Goal: Complete application form

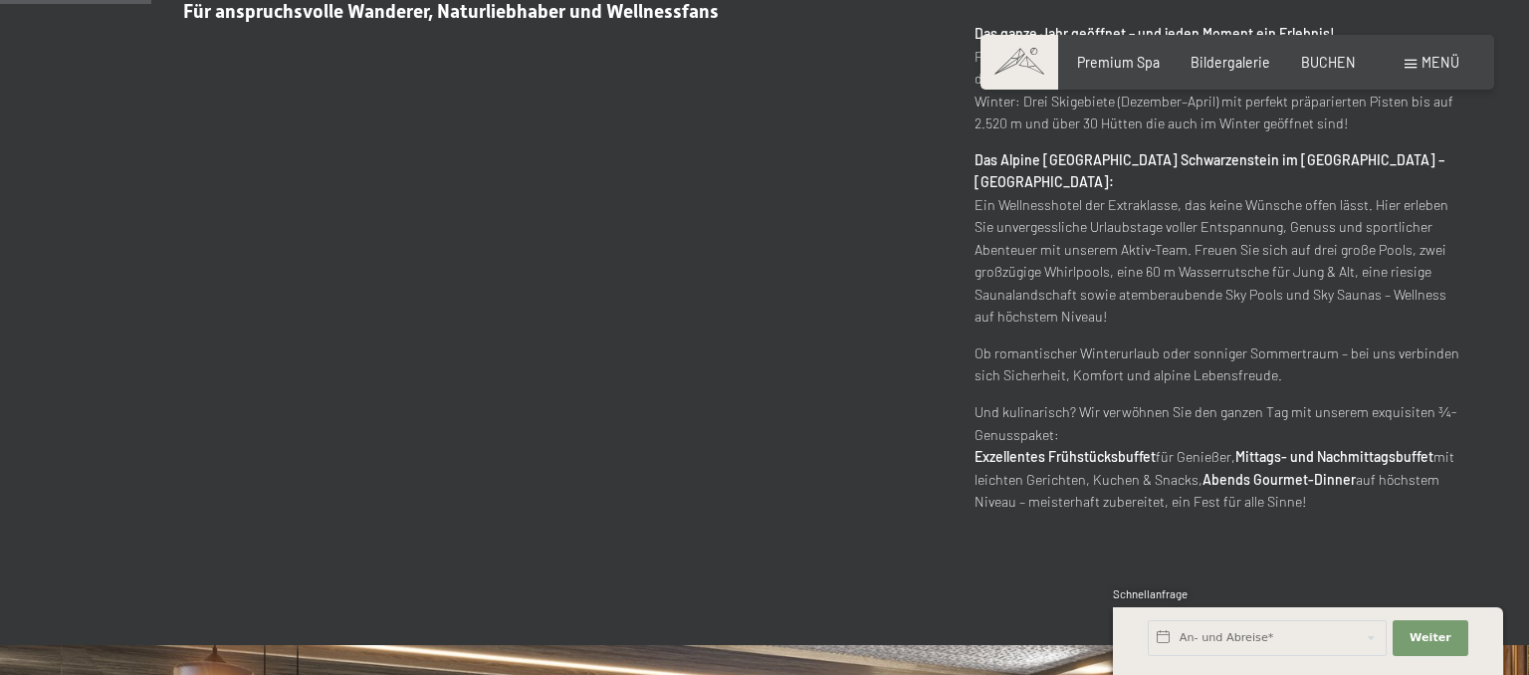
scroll to position [210, 0]
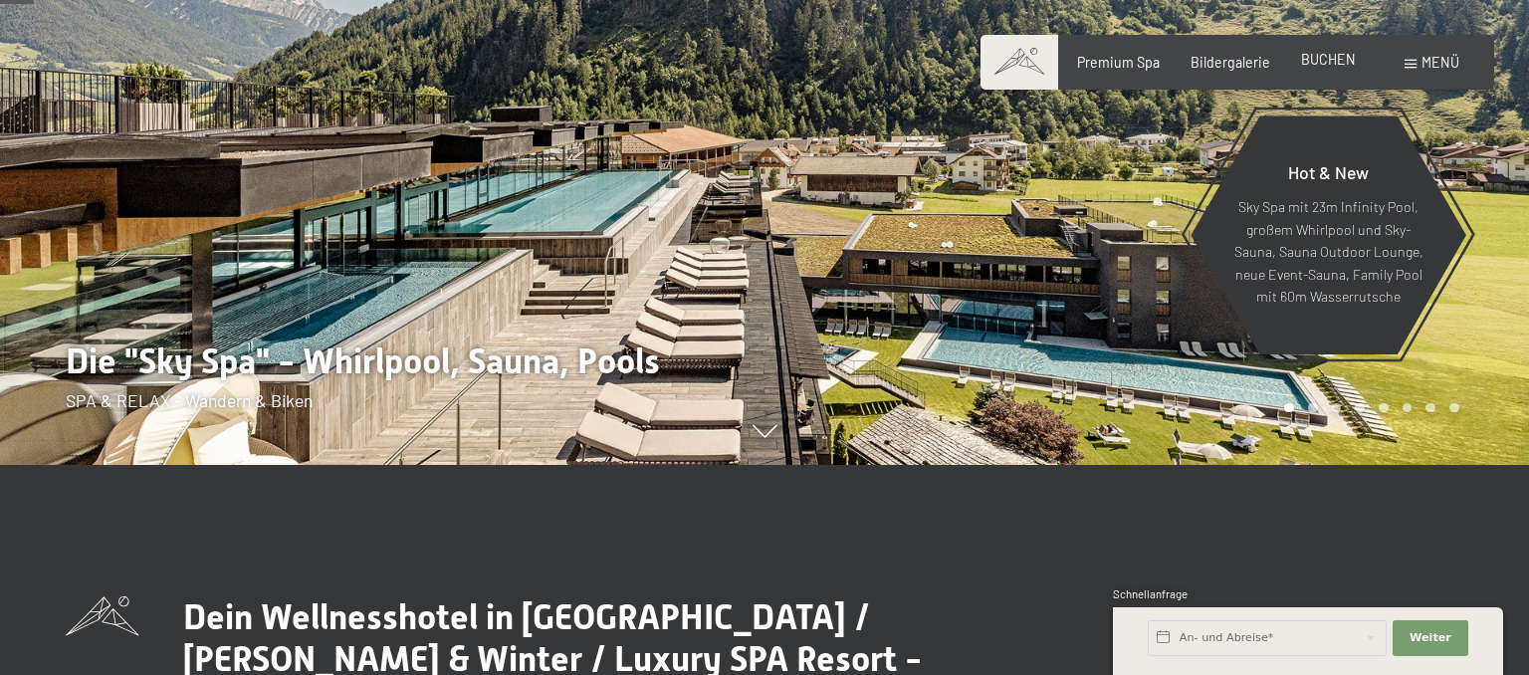
click at [1324, 62] on span "BUCHEN" at bounding box center [1328, 59] width 55 height 17
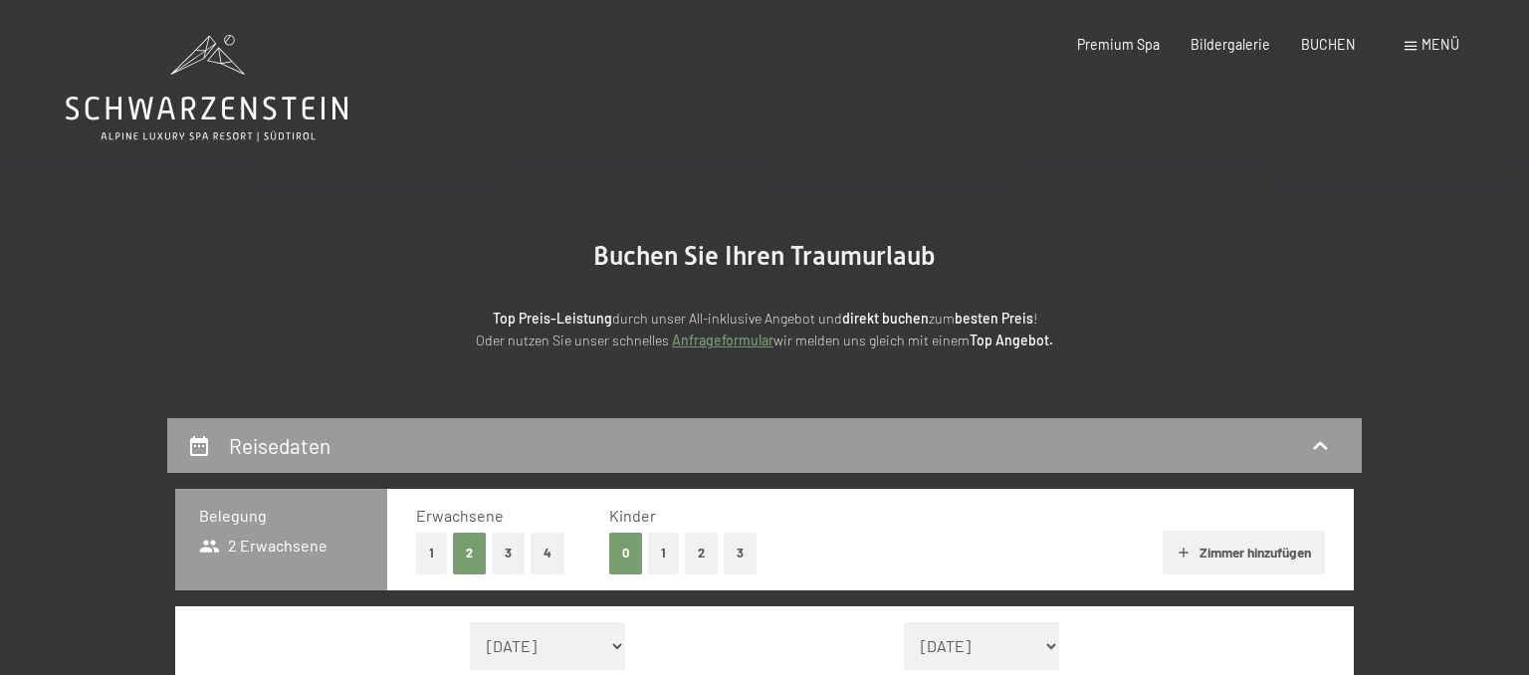
click at [253, 121] on icon at bounding box center [207, 88] width 282 height 107
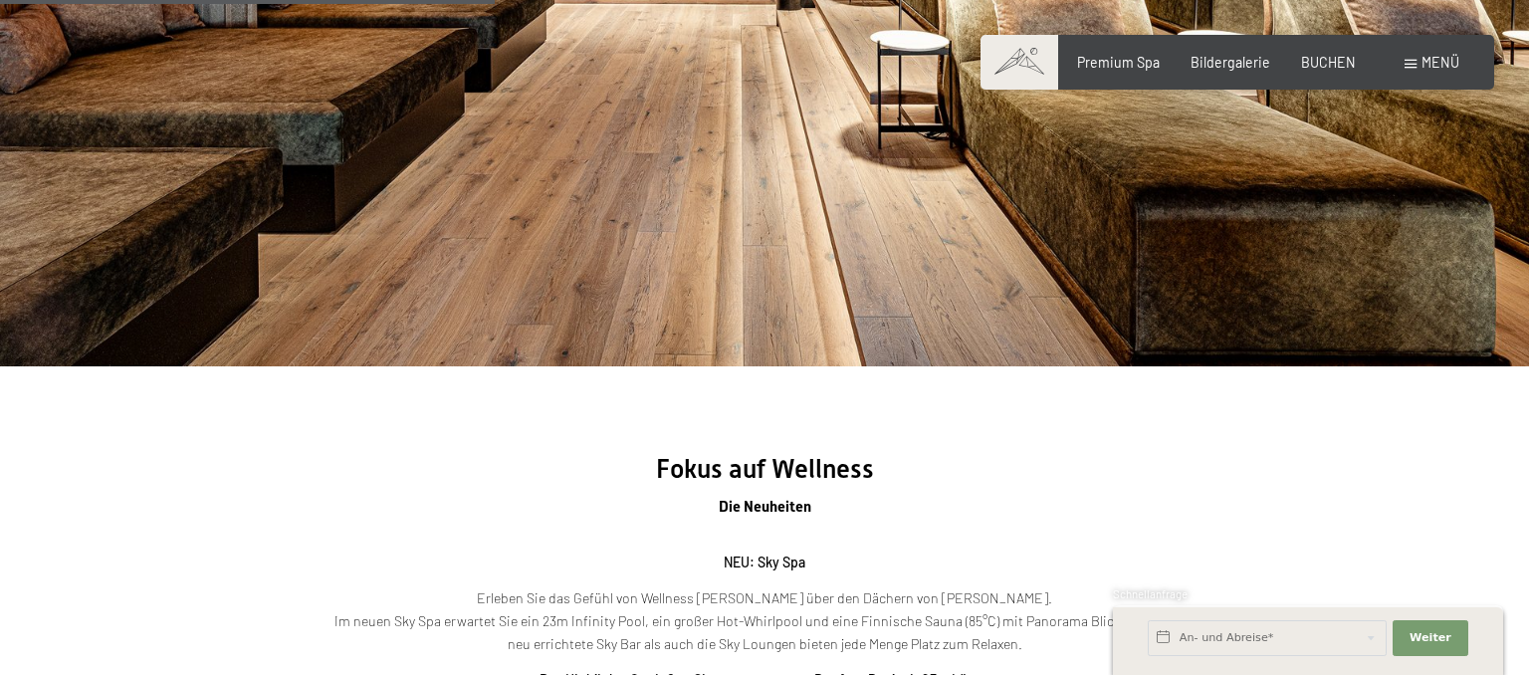
scroll to position [2103, 0]
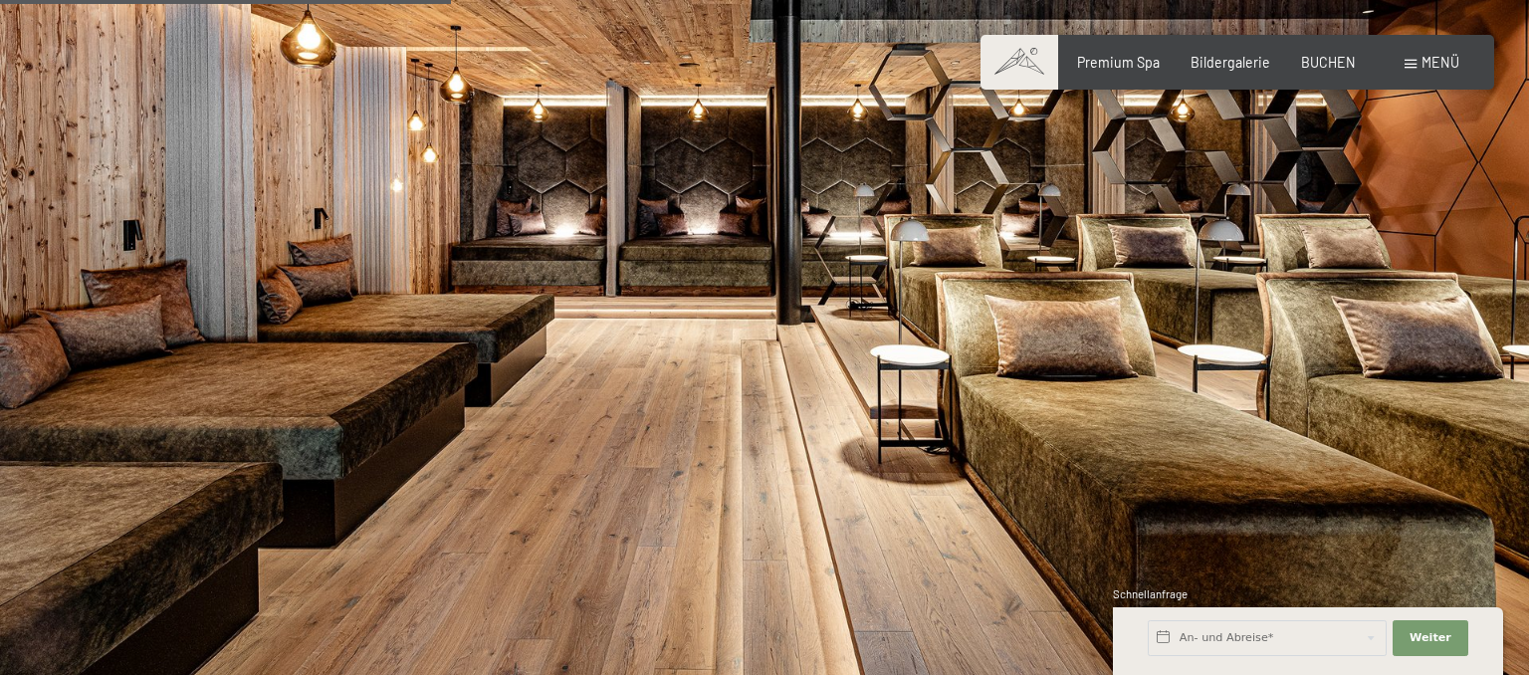
click at [1425, 61] on span "Menü" at bounding box center [1441, 62] width 38 height 17
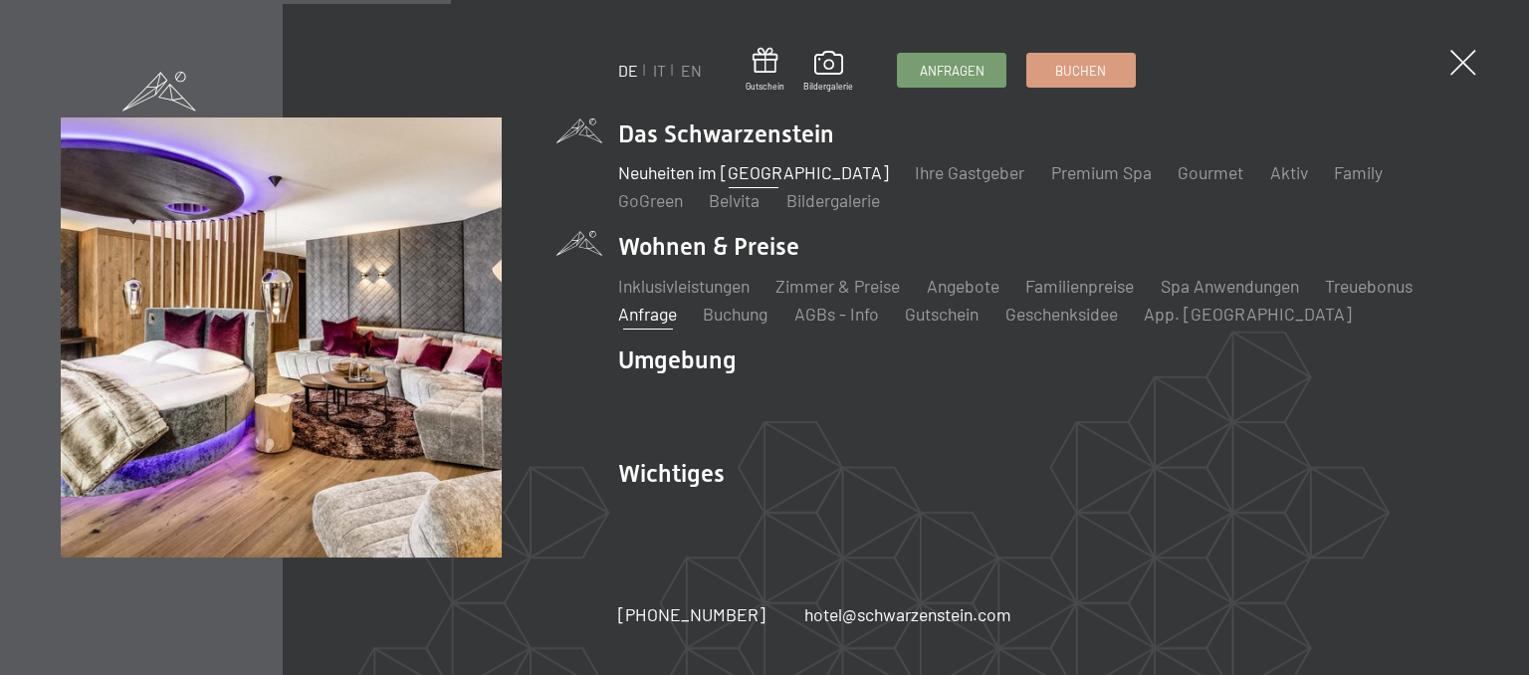
click at [661, 313] on link "Anfrage" at bounding box center [647, 314] width 59 height 22
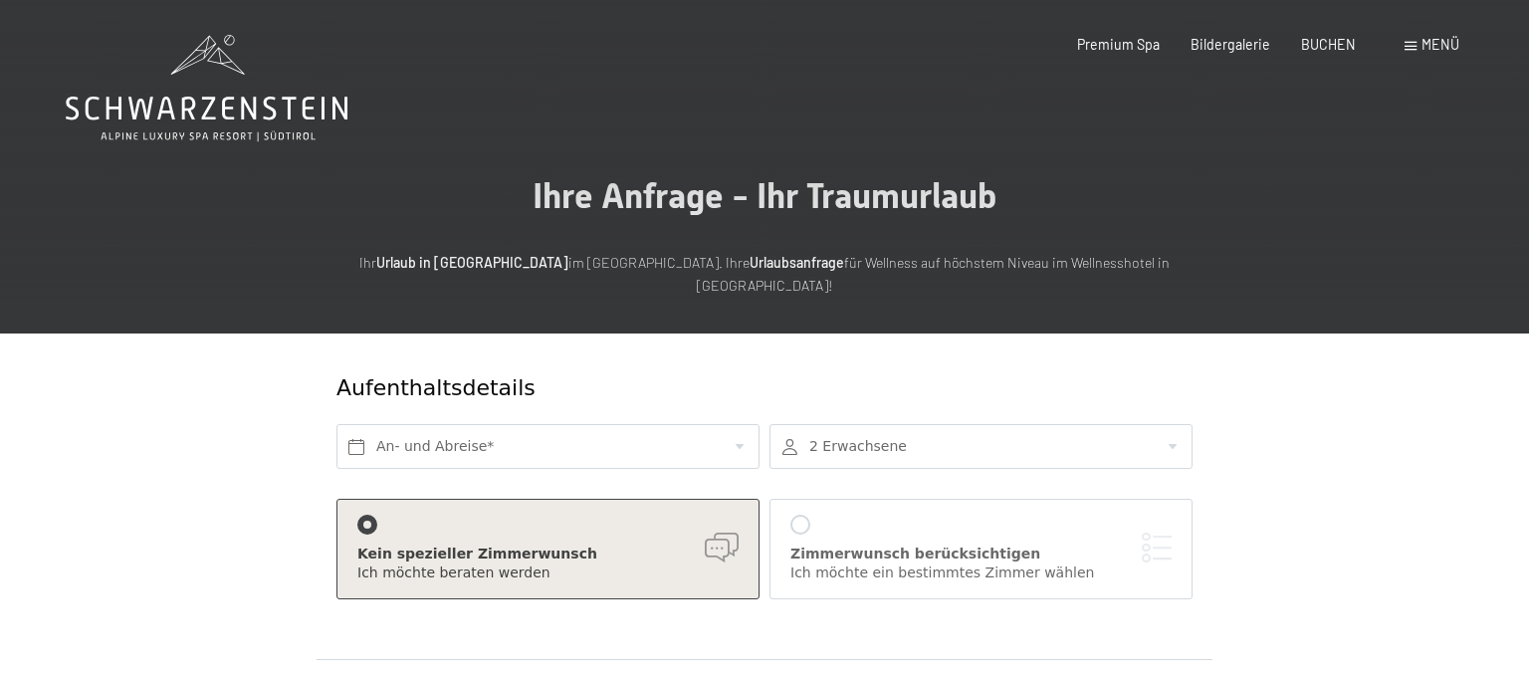
click at [1416, 50] on span at bounding box center [1411, 46] width 12 height 9
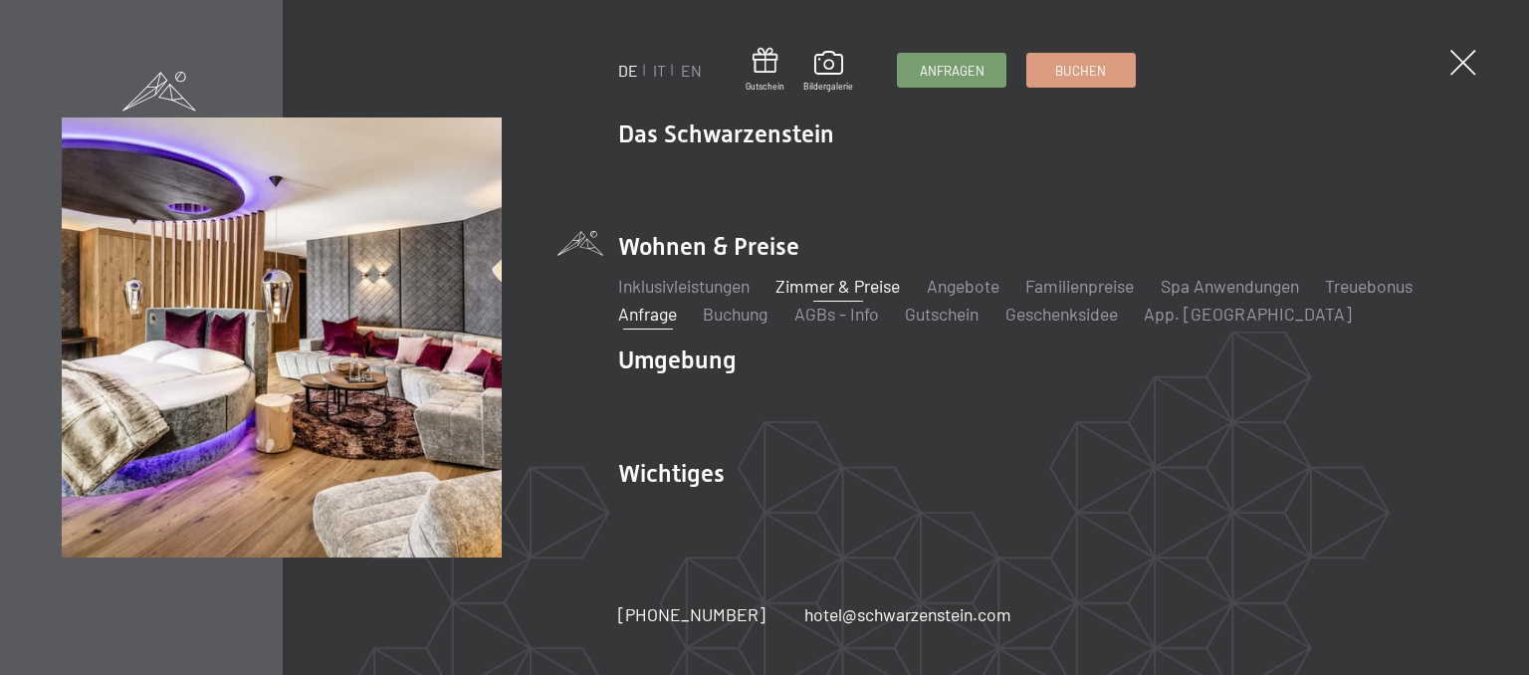
click at [866, 285] on link "Zimmer & Preise" at bounding box center [838, 286] width 124 height 22
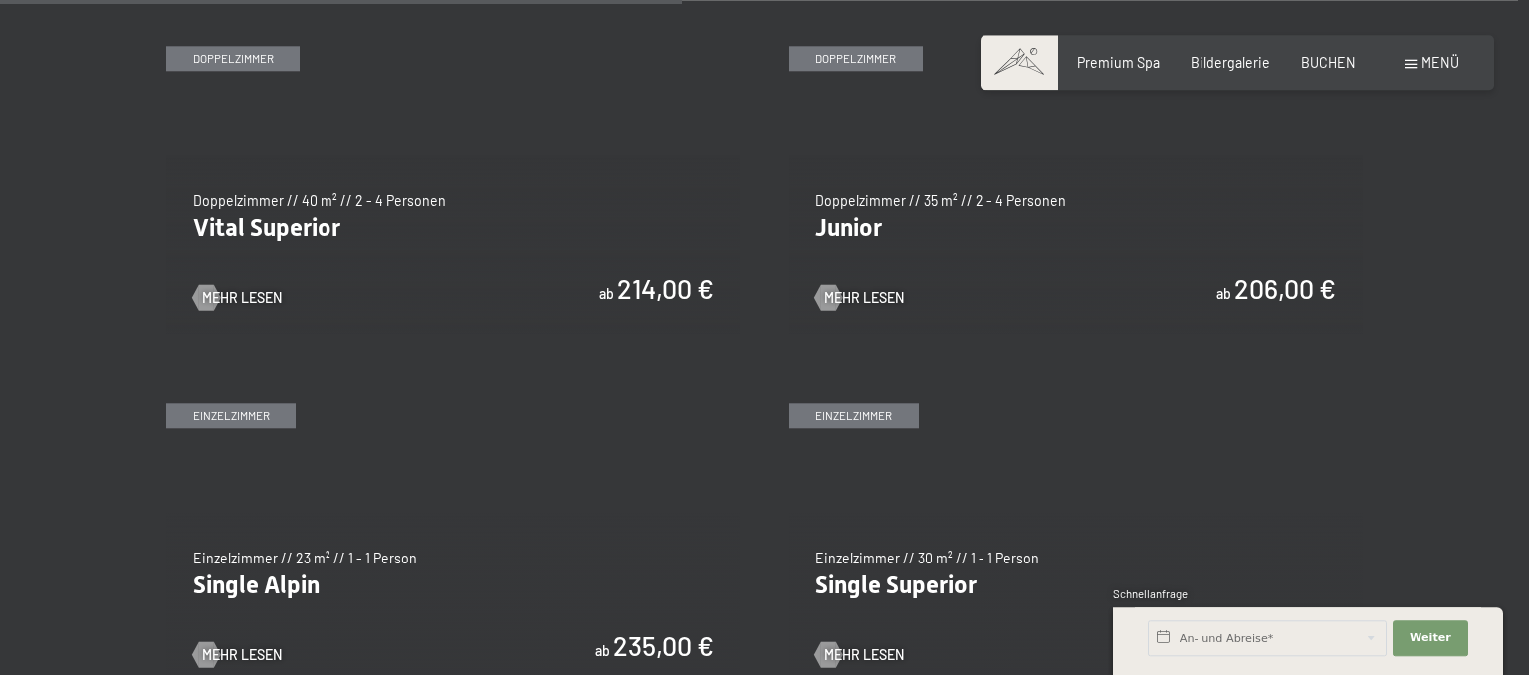
scroll to position [2628, 0]
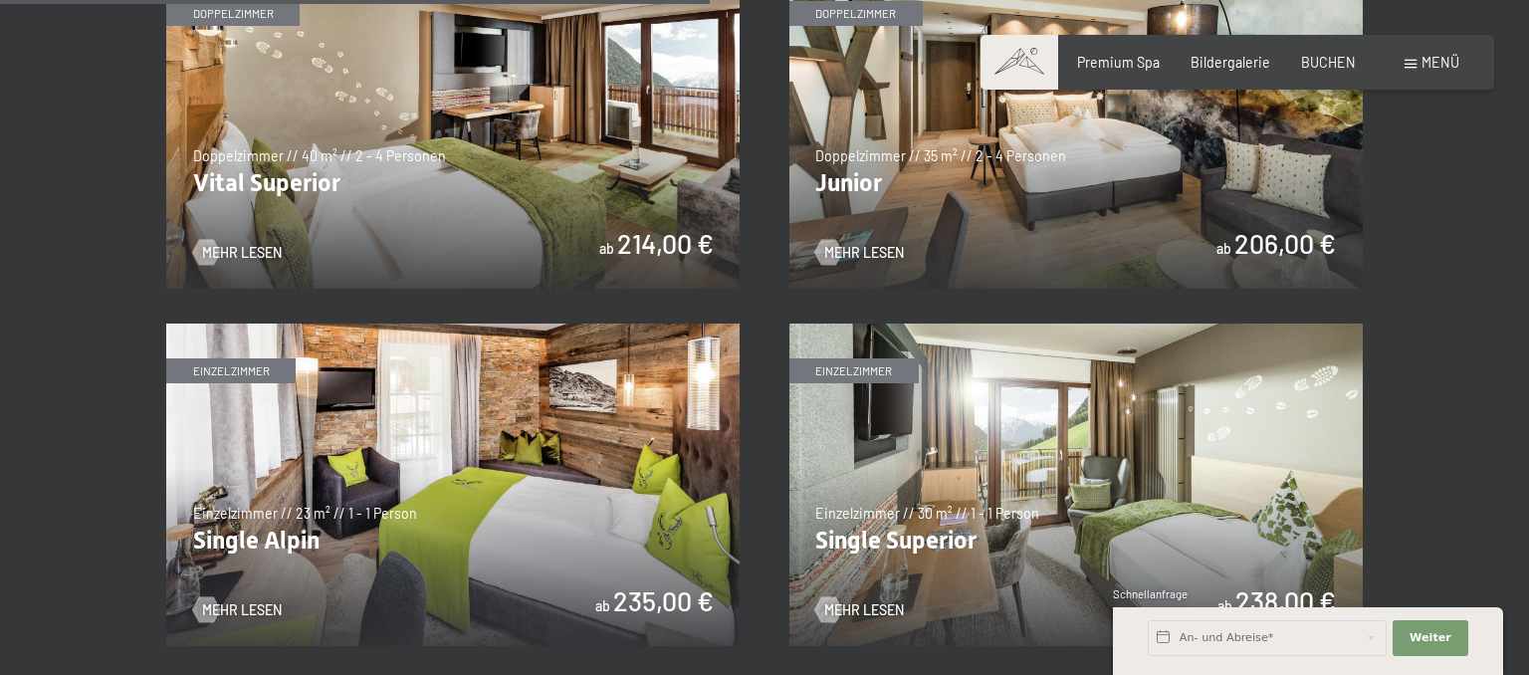
click at [1269, 190] on img at bounding box center [1075, 127] width 573 height 323
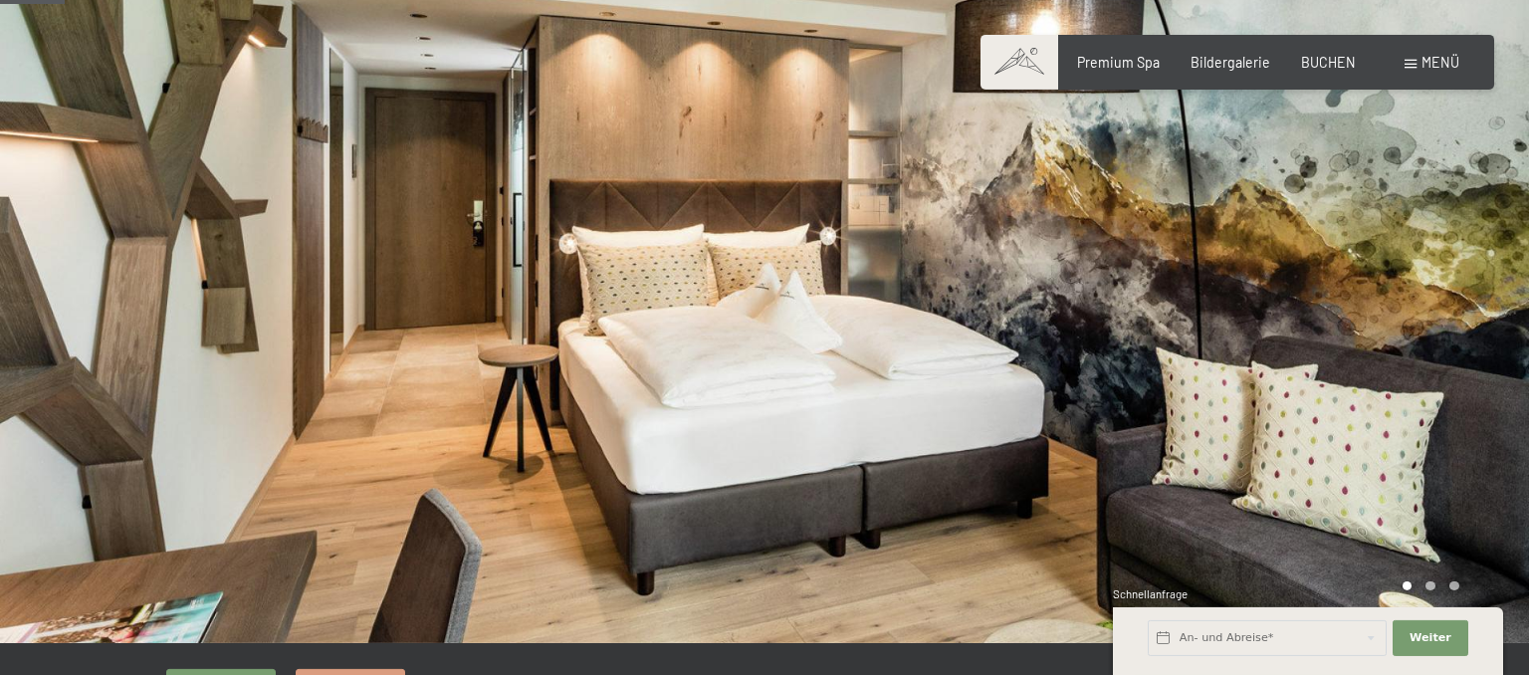
scroll to position [4, 0]
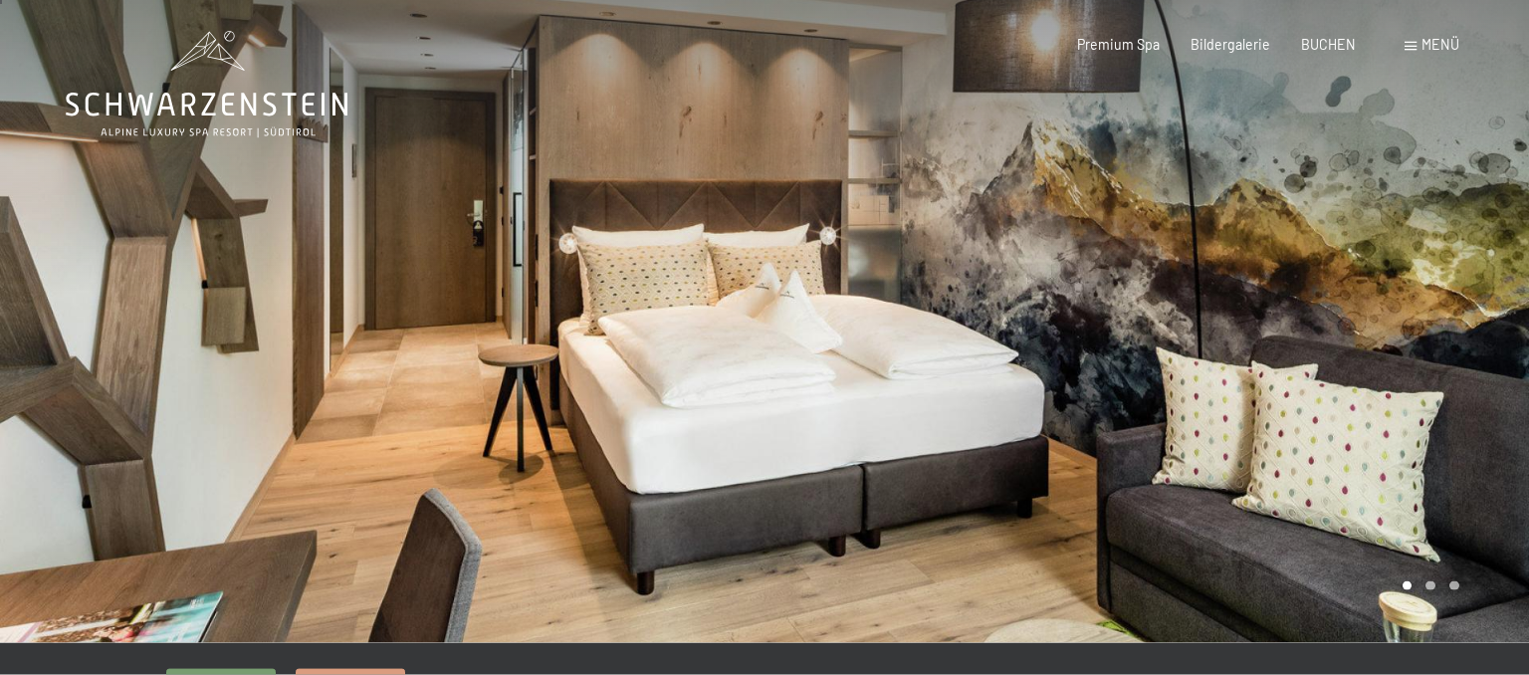
click at [1474, 328] on div at bounding box center [1147, 319] width 765 height 647
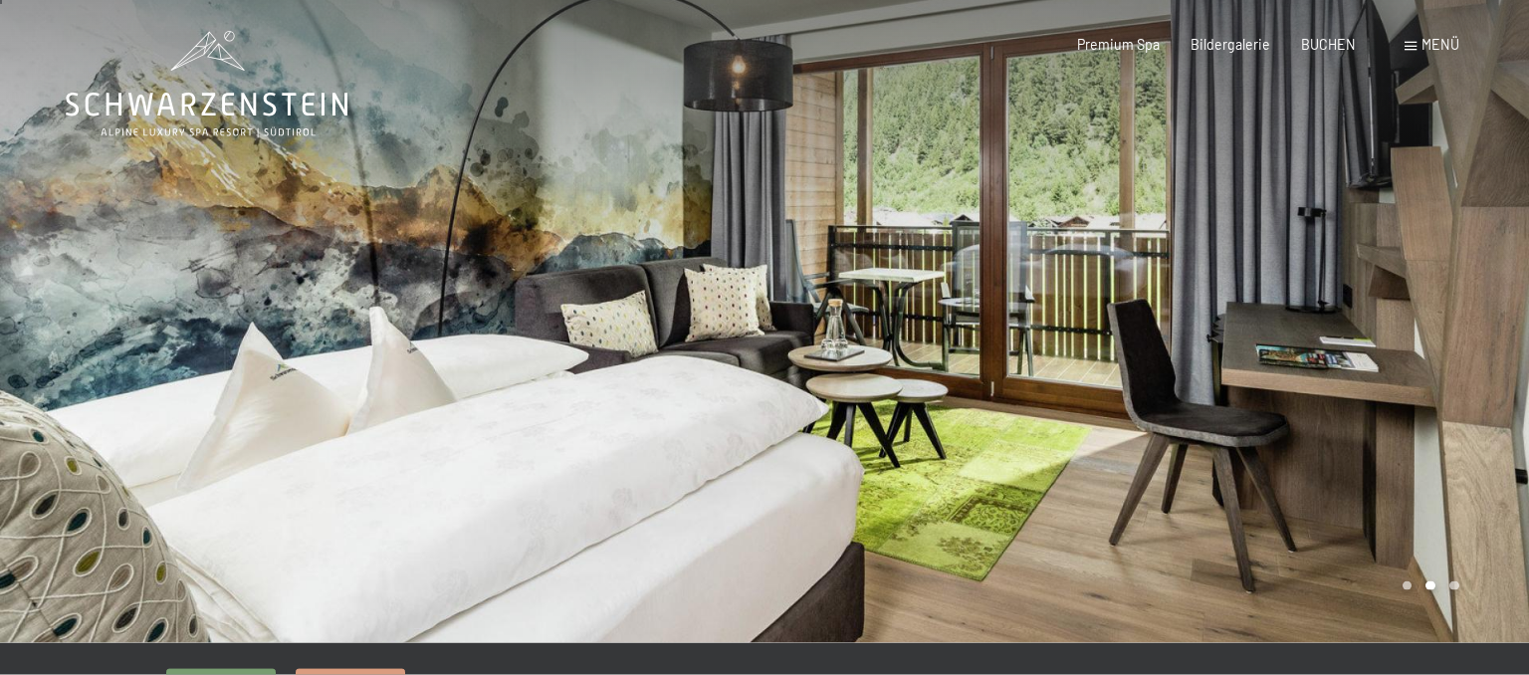
click at [1473, 328] on div at bounding box center [1147, 319] width 765 height 647
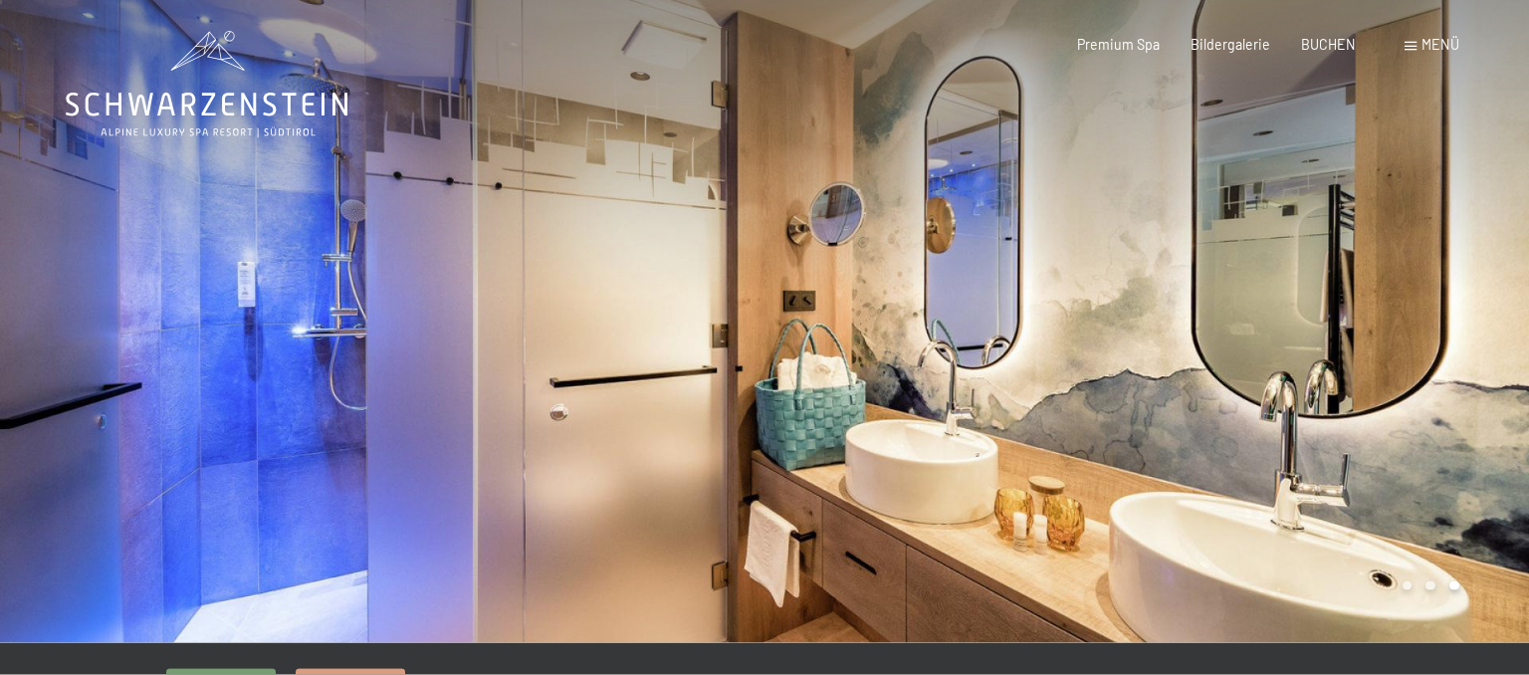
click at [1473, 328] on div at bounding box center [1147, 319] width 765 height 647
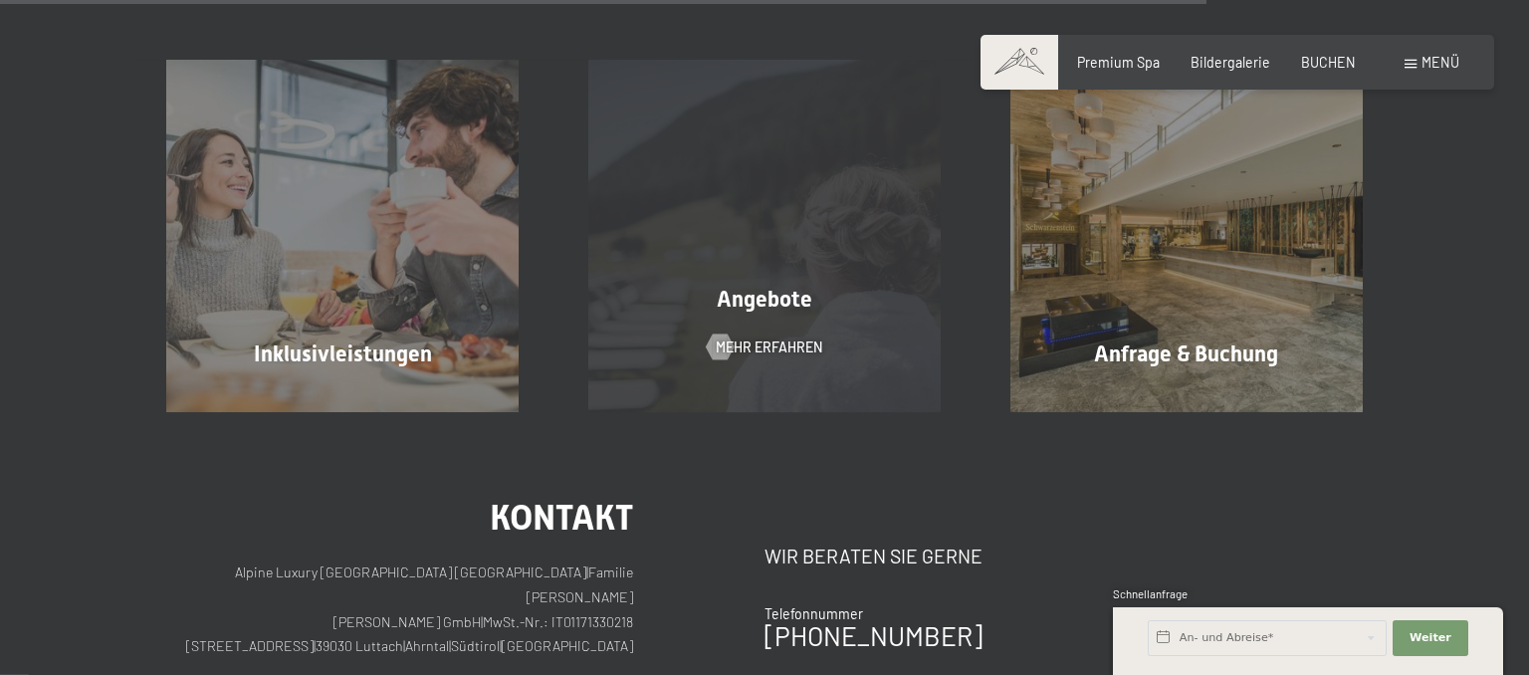
scroll to position [1577, 0]
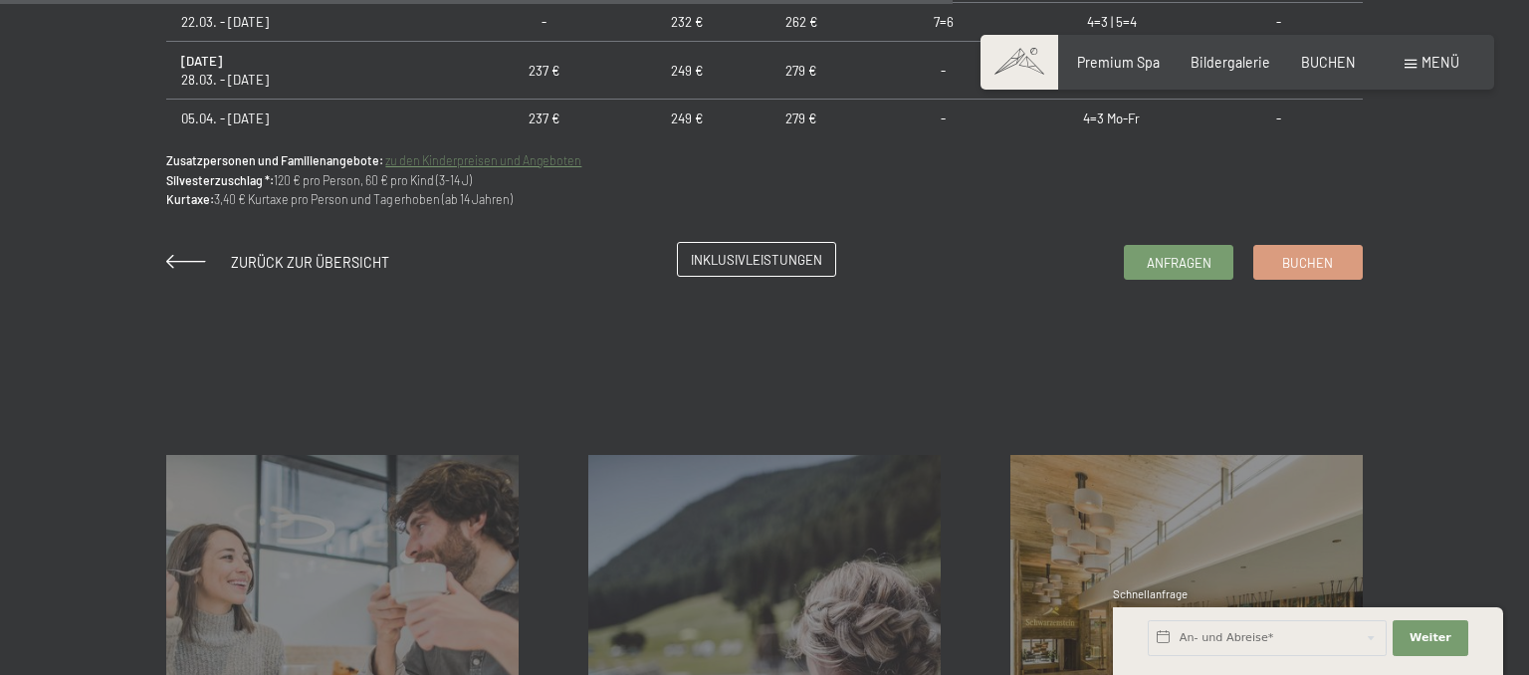
click at [761, 266] on span "Inklusivleistungen" at bounding box center [756, 260] width 131 height 18
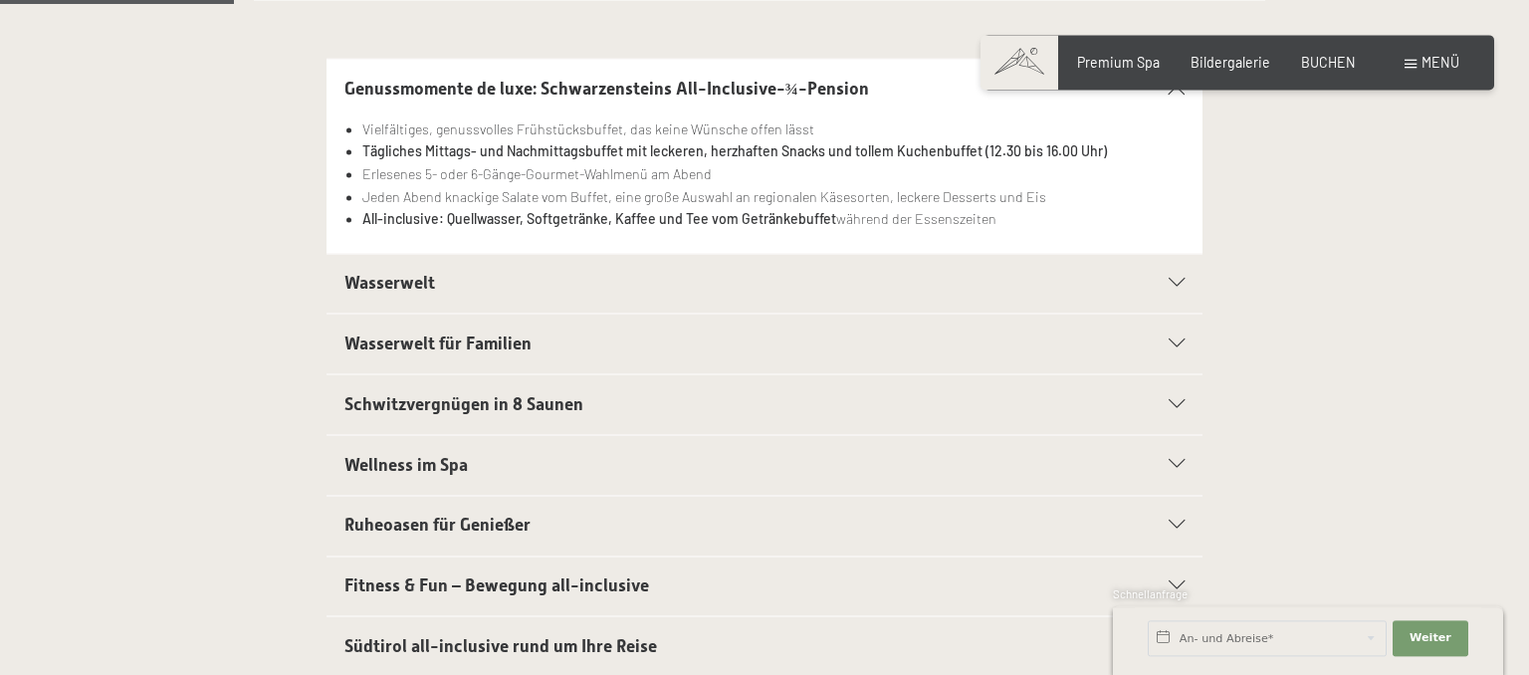
scroll to position [526, 0]
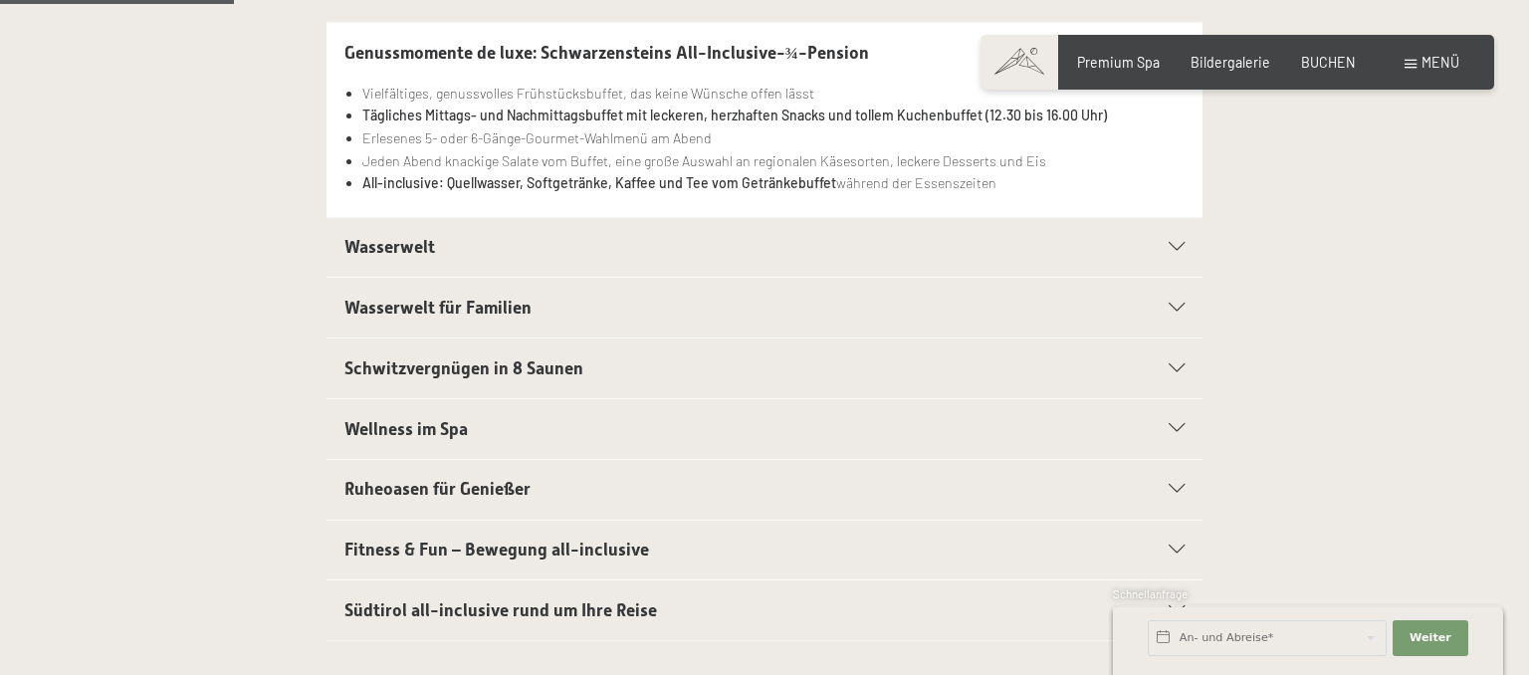
click at [547, 369] on span "Schwitzvergnügen in 8 Saunen" at bounding box center [463, 368] width 239 height 20
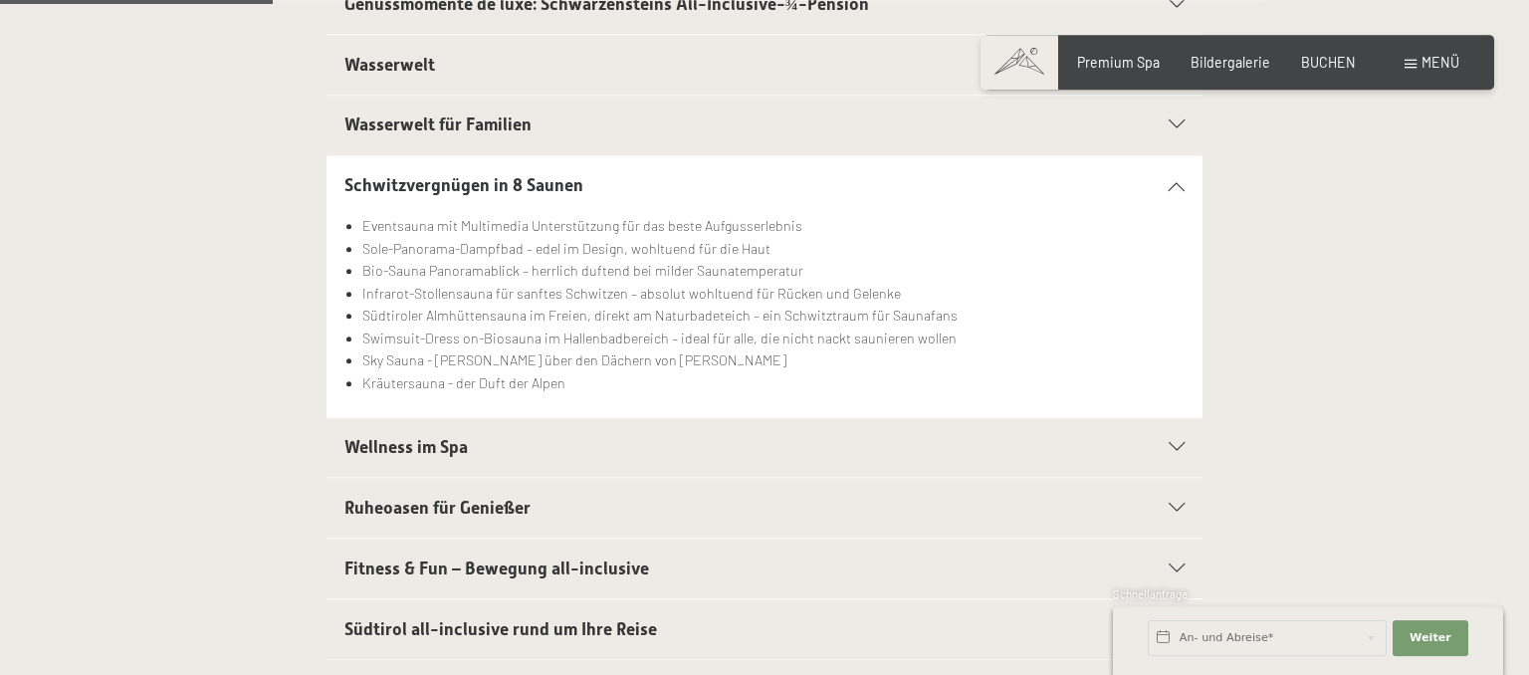
scroll to position [630, 0]
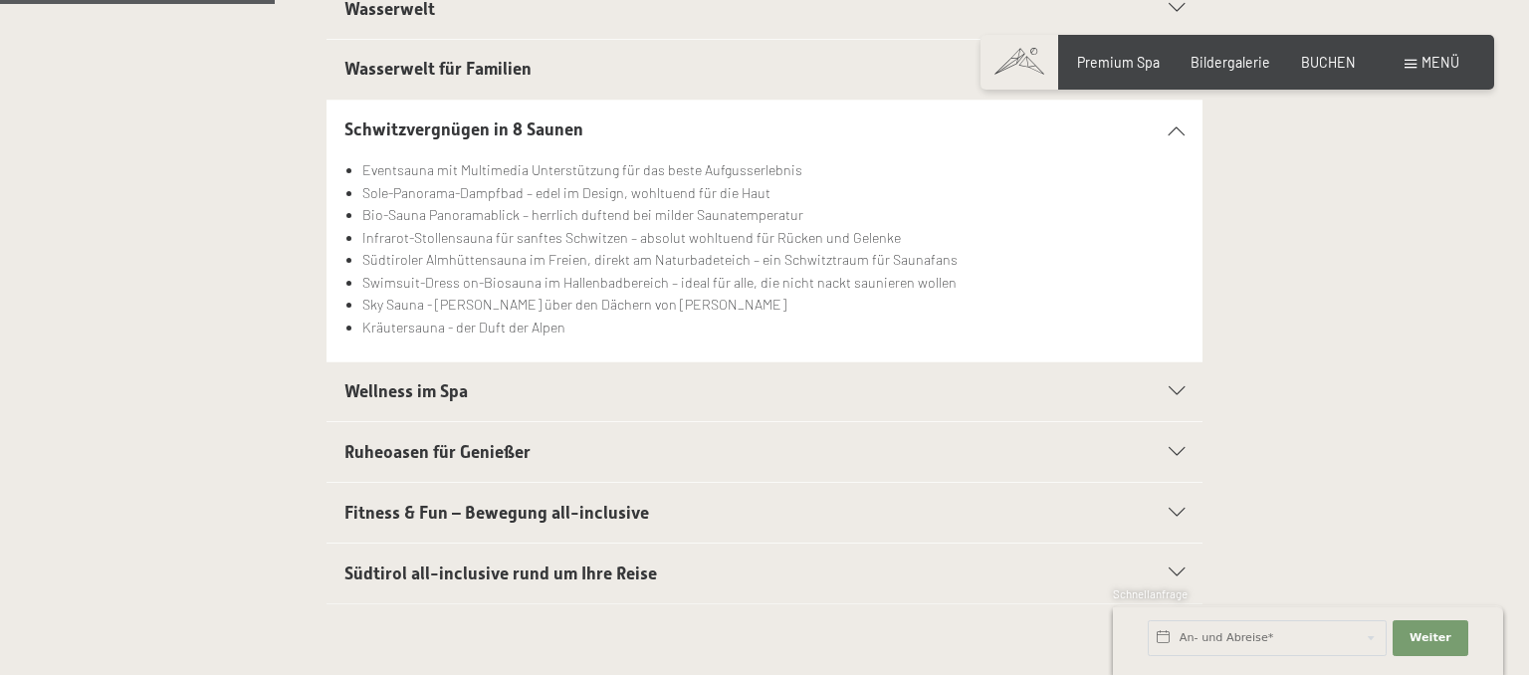
click at [699, 382] on h2 "Wellness im Spa" at bounding box center [722, 391] width 757 height 25
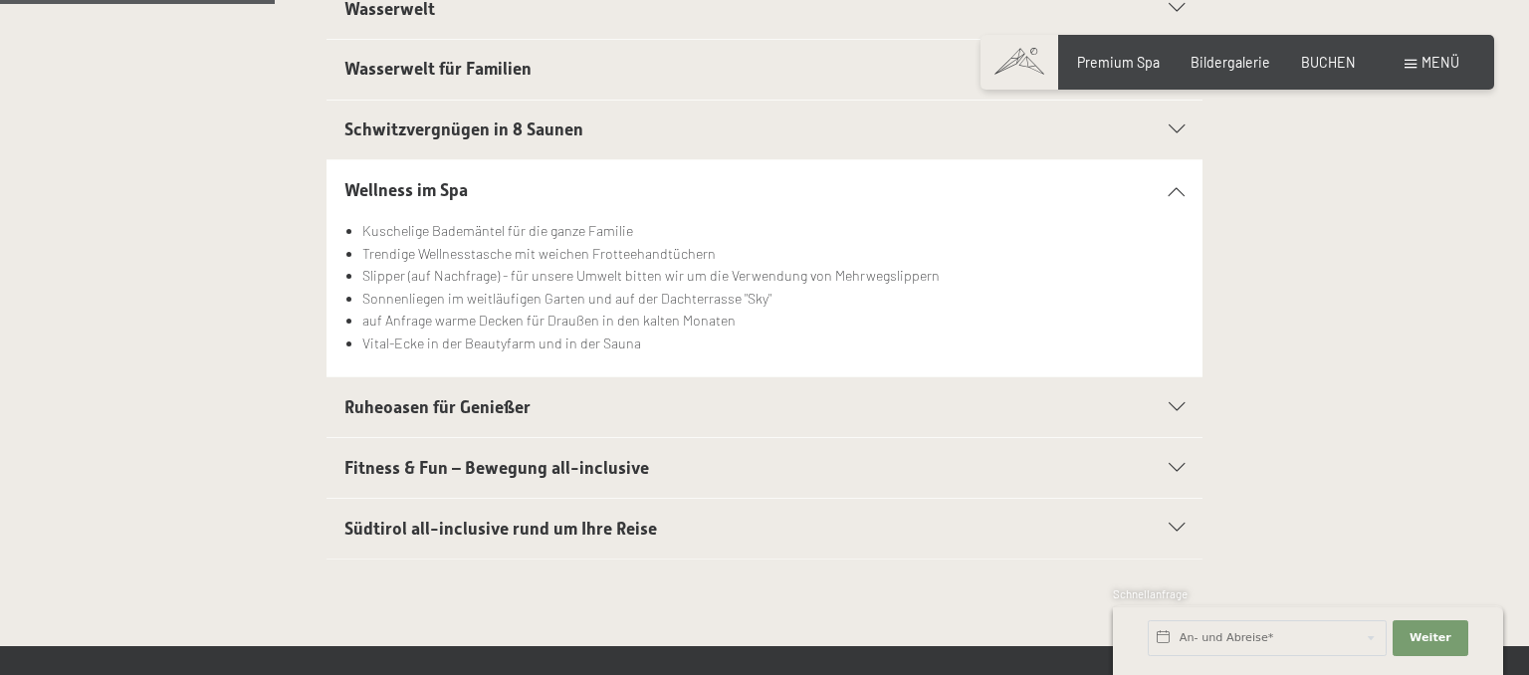
click at [600, 465] on span "Fitness & Fun – Bewegung all-inclusive" at bounding box center [496, 468] width 305 height 20
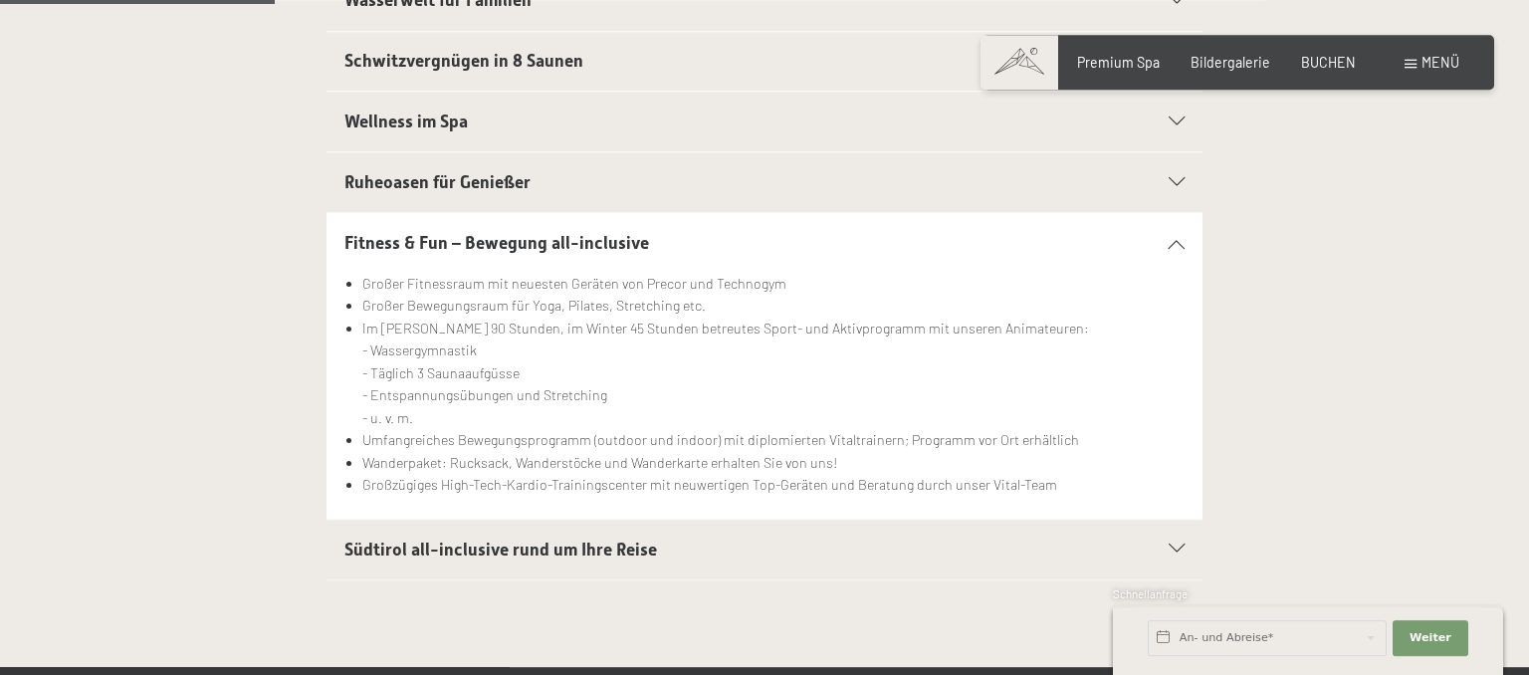
scroll to position [736, 0]
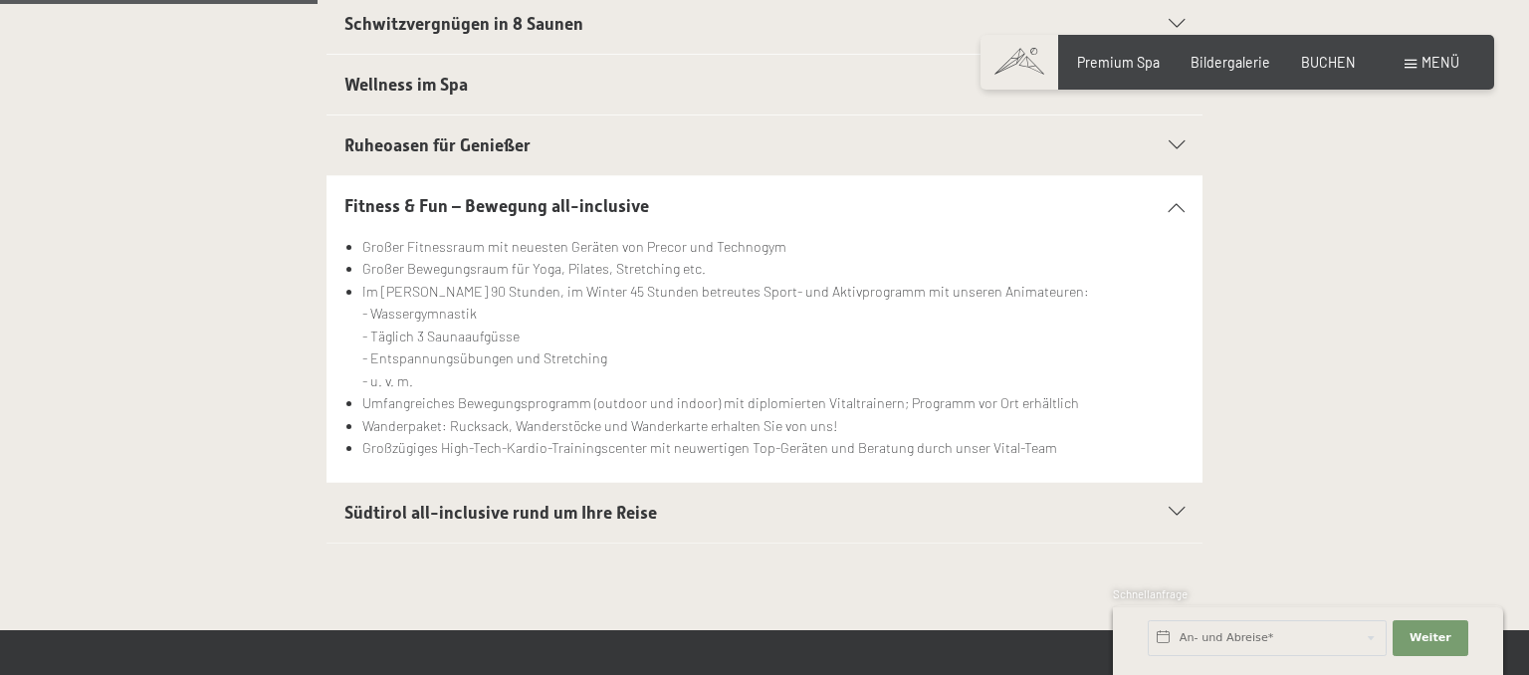
click at [552, 510] on span "Südtirol all-inclusive rund um Ihre Reise" at bounding box center [500, 513] width 313 height 20
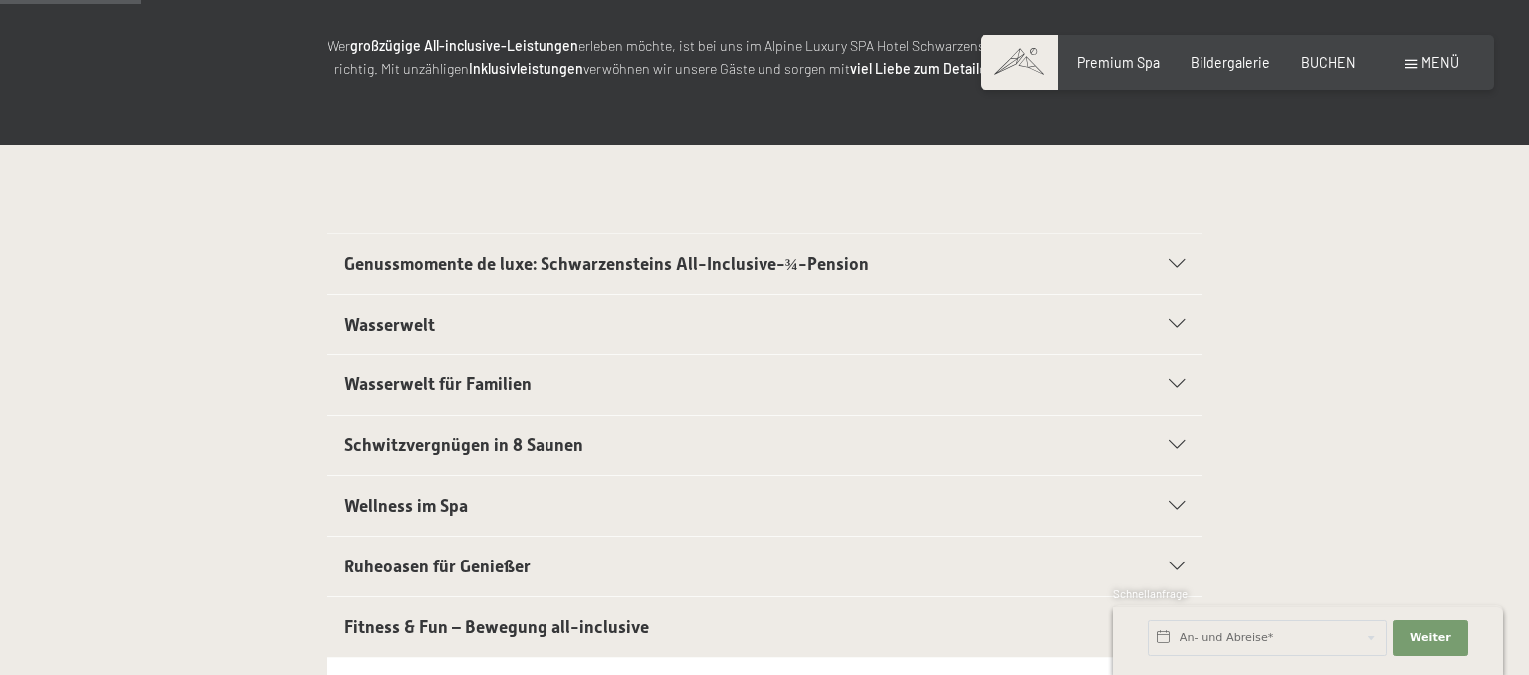
scroll to position [0, 0]
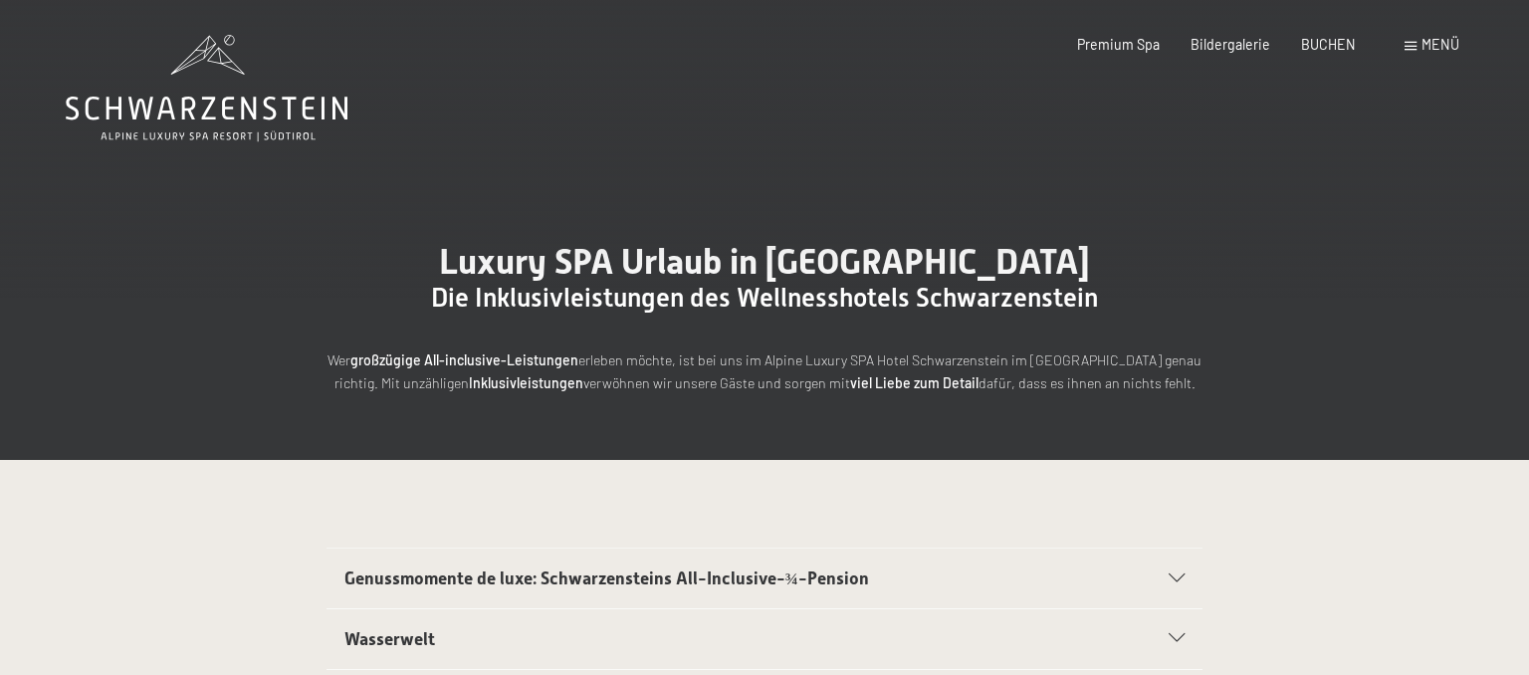
click at [258, 92] on icon at bounding box center [207, 88] width 282 height 107
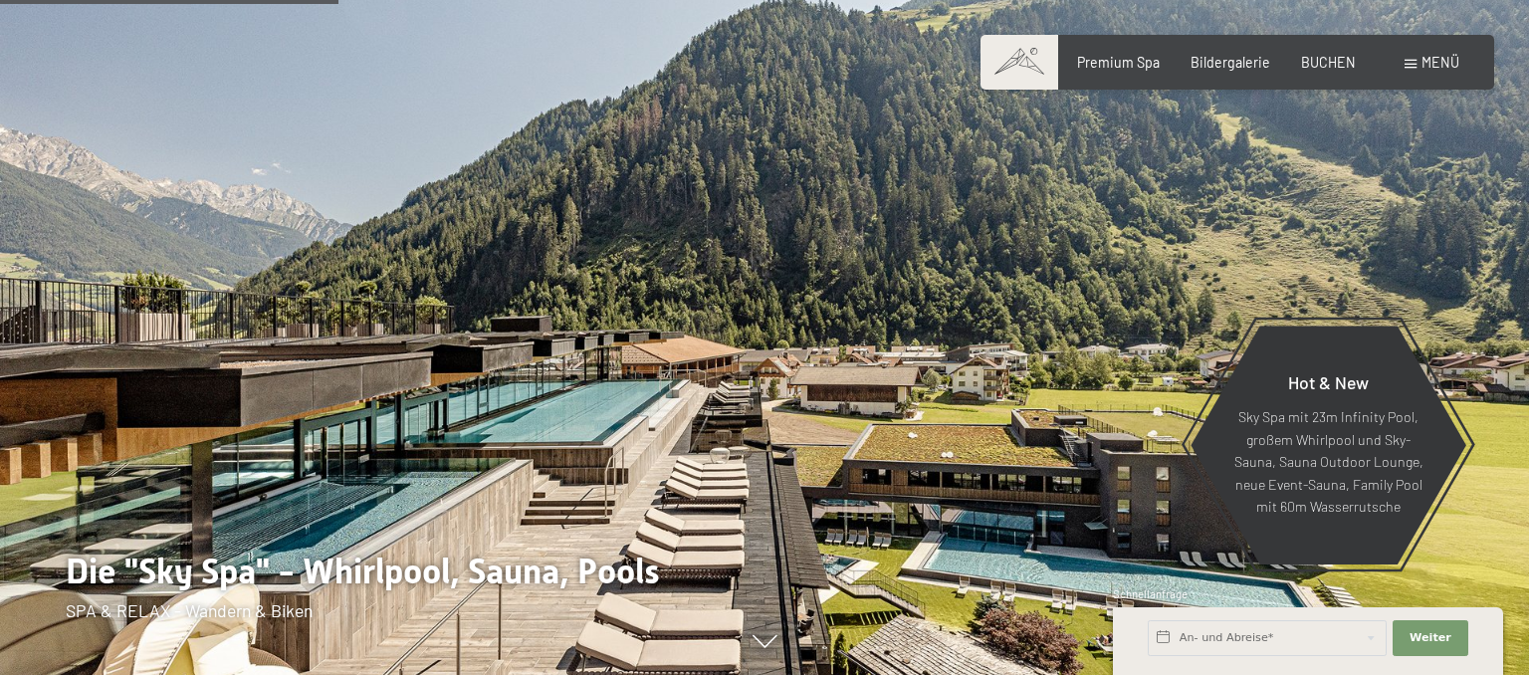
scroll to position [2103, 0]
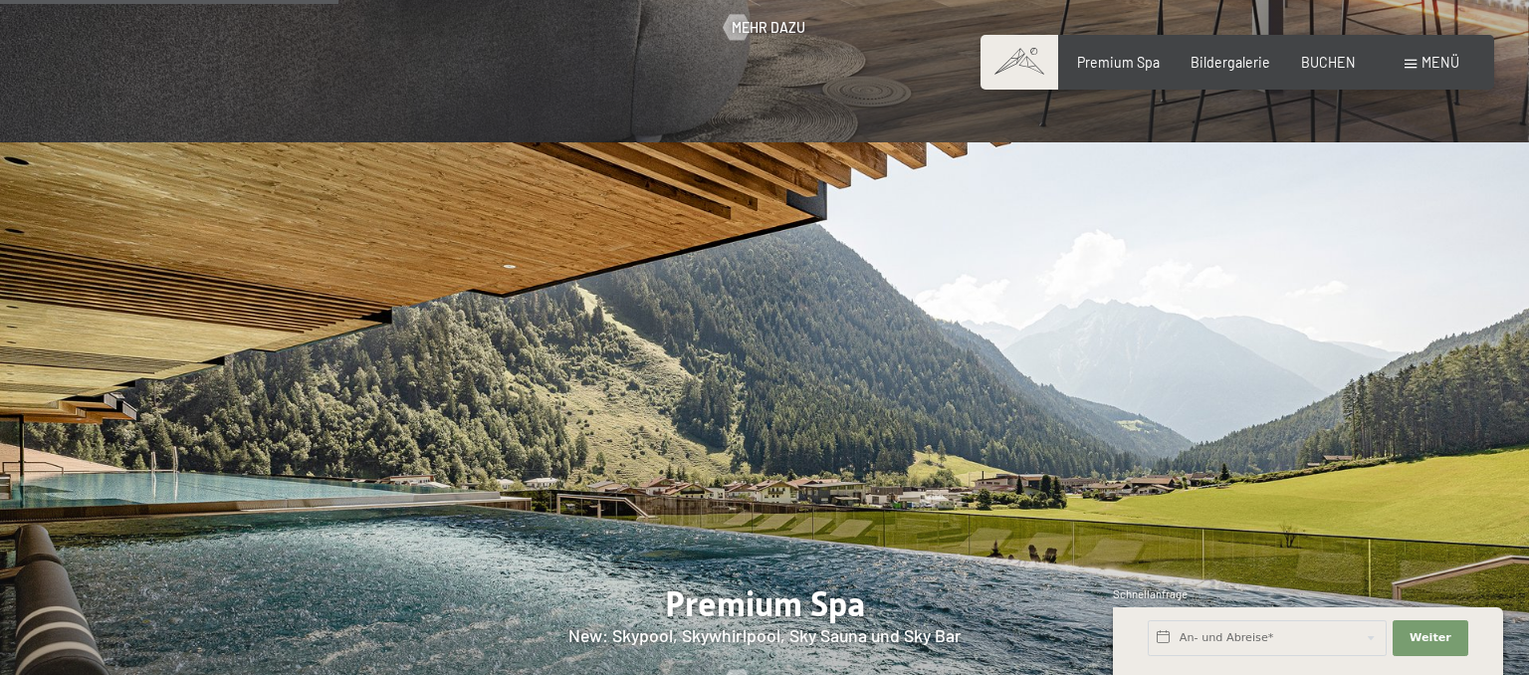
click at [1440, 67] on span "Menü" at bounding box center [1441, 62] width 38 height 17
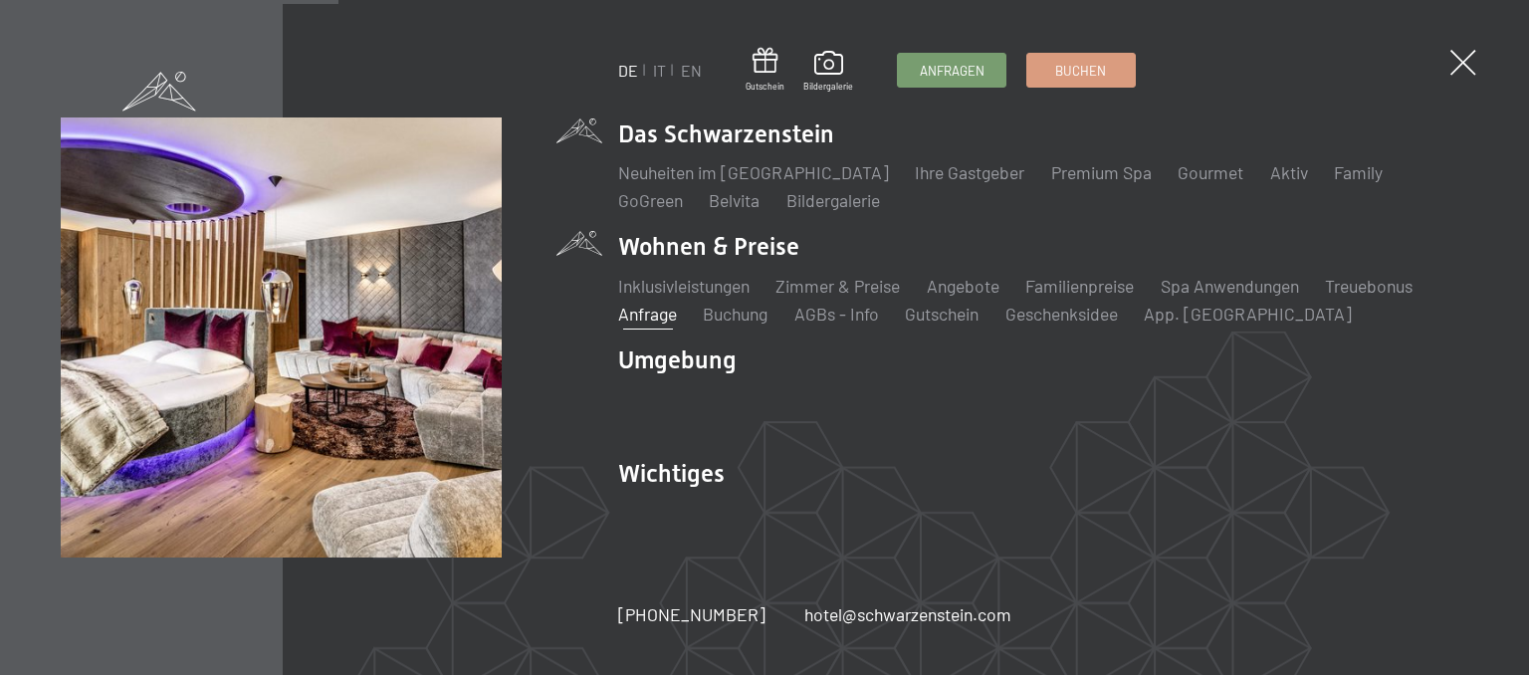
click at [659, 317] on link "Anfrage" at bounding box center [647, 314] width 59 height 22
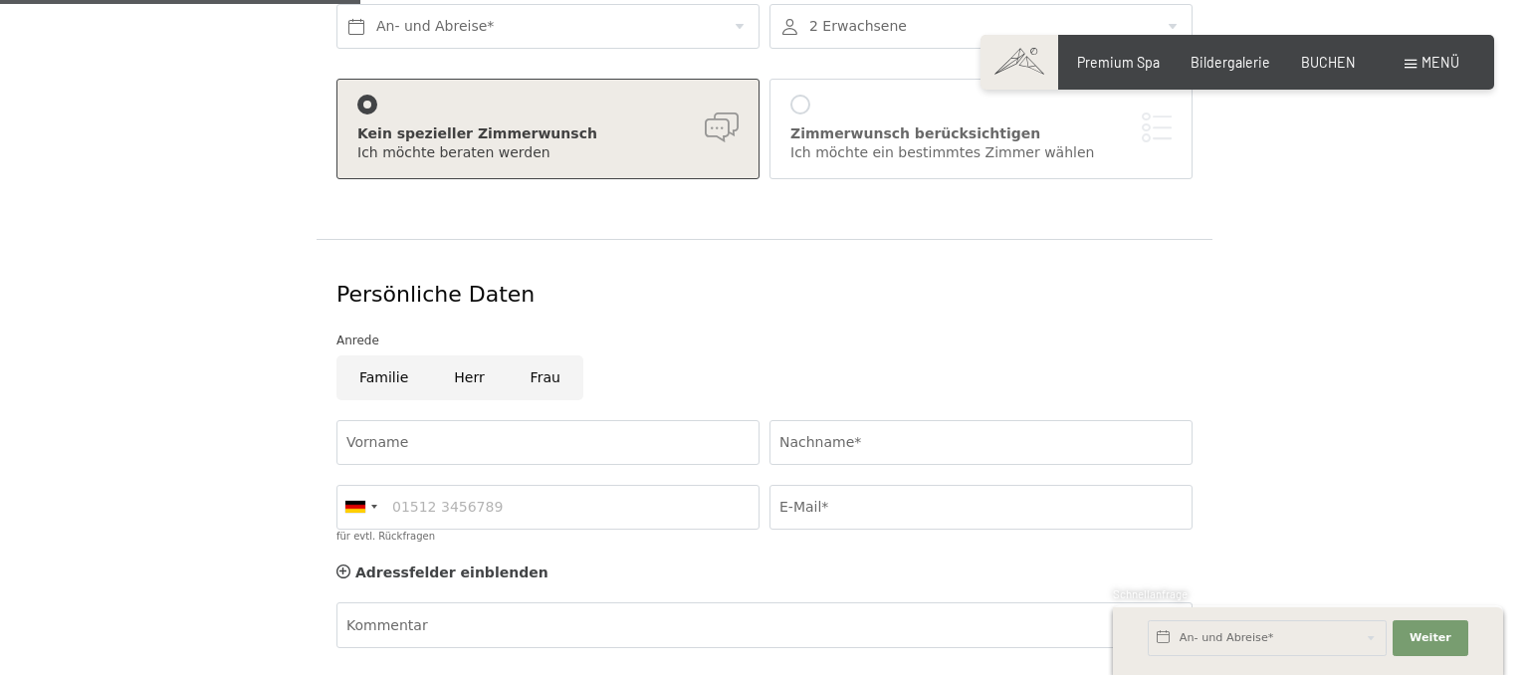
scroll to position [420, 0]
click at [405, 356] on input "Familie" at bounding box center [383, 377] width 95 height 45
radio input "true"
click at [455, 420] on input "Vorname" at bounding box center [547, 442] width 423 height 45
type input "[PERSON_NAME]"
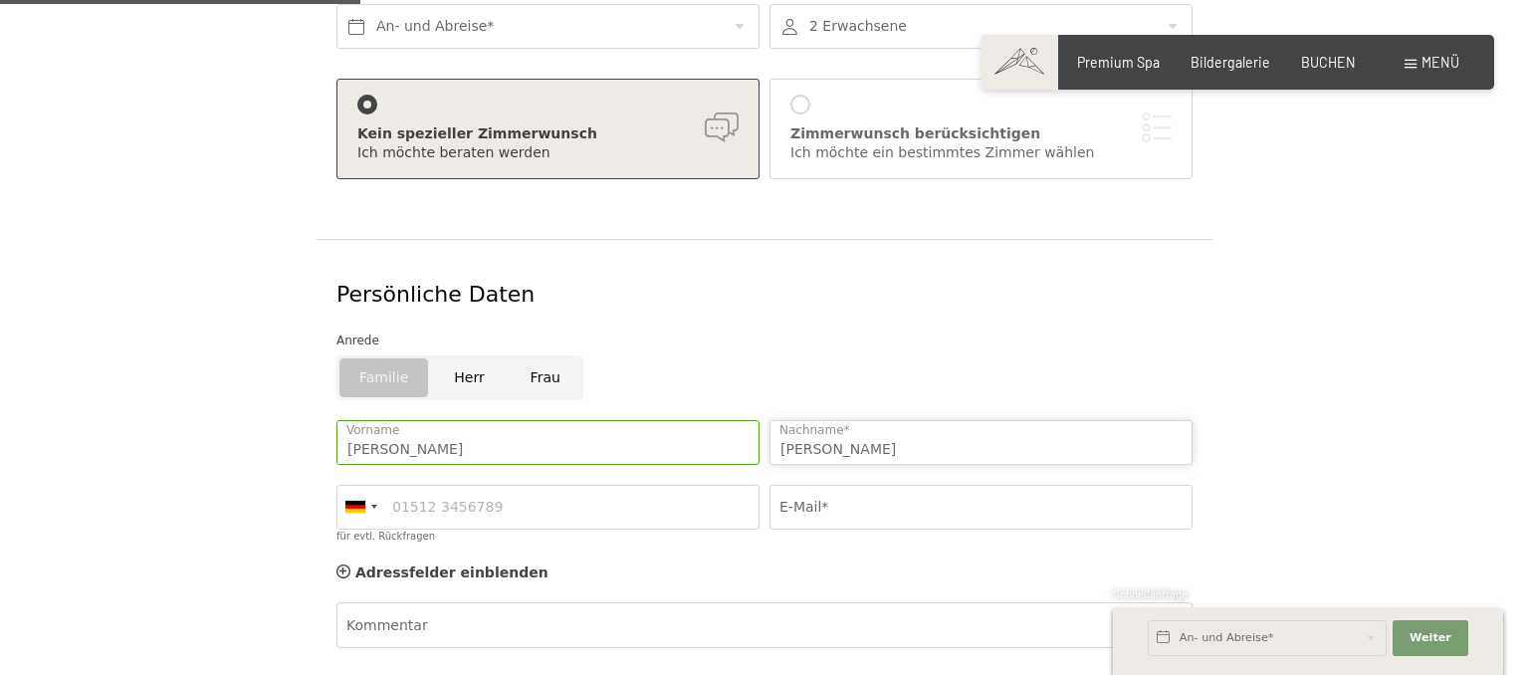
type input "Johannsen"
type input "084509269891"
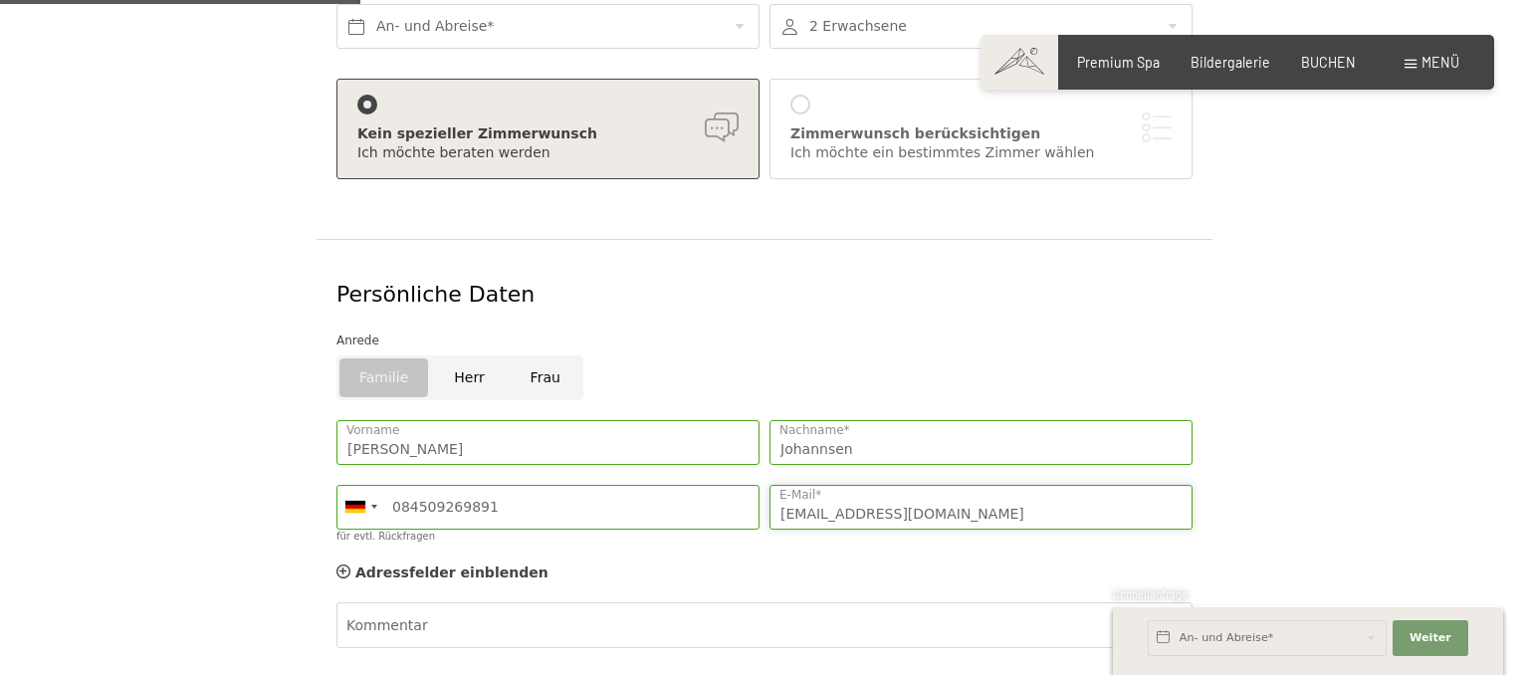
click at [795, 502] on input "purchasing@bindertechnologie.de" at bounding box center [981, 507] width 423 height 45
drag, startPoint x: 1021, startPoint y: 484, endPoint x: 639, endPoint y: 461, distance: 383.0
click at [770, 485] on input "purchasing@bindertechnologie.de" at bounding box center [981, 507] width 423 height 45
type input "erikjohannsen93@gmail.com"
drag, startPoint x: 592, startPoint y: 490, endPoint x: 376, endPoint y: 486, distance: 216.1
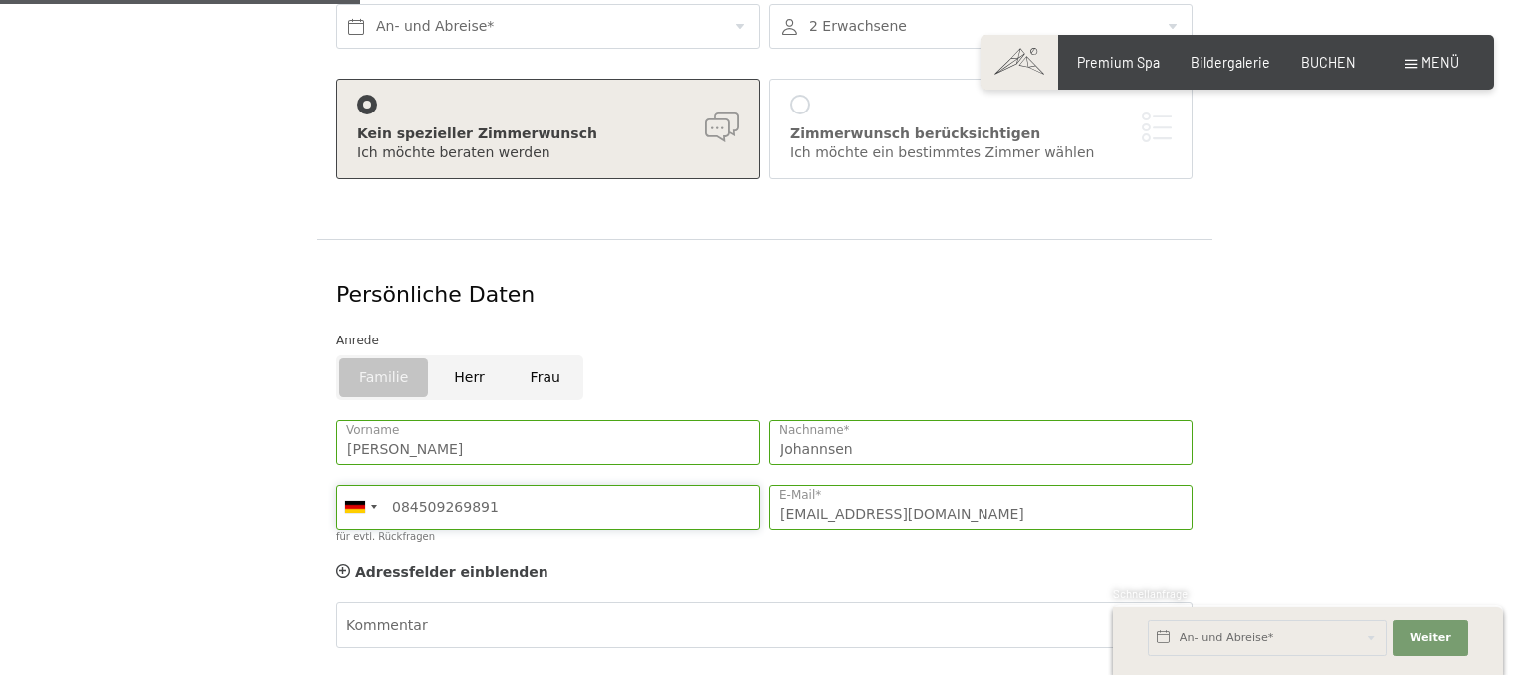
click at [376, 486] on input "084509269891" at bounding box center [547, 507] width 423 height 45
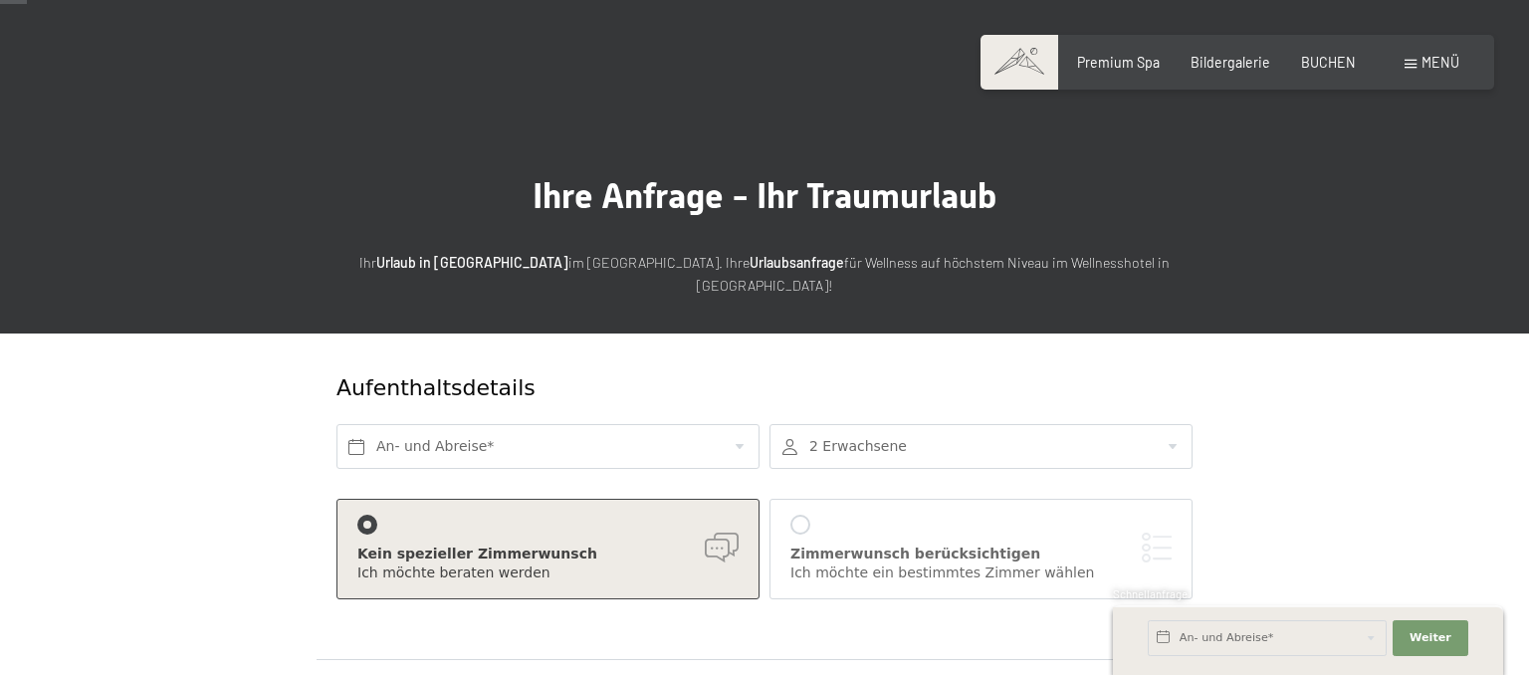
scroll to position [105, 0]
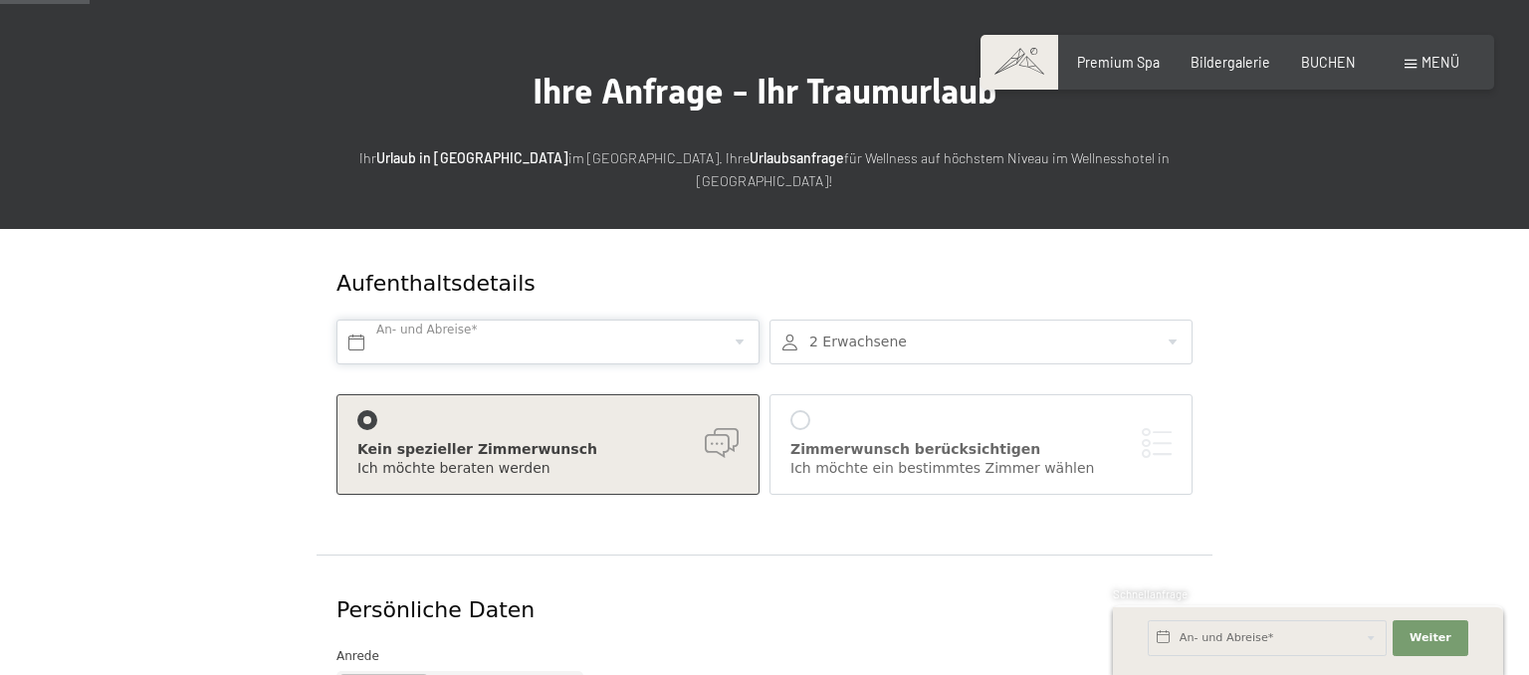
click at [503, 320] on input "text" at bounding box center [547, 342] width 423 height 45
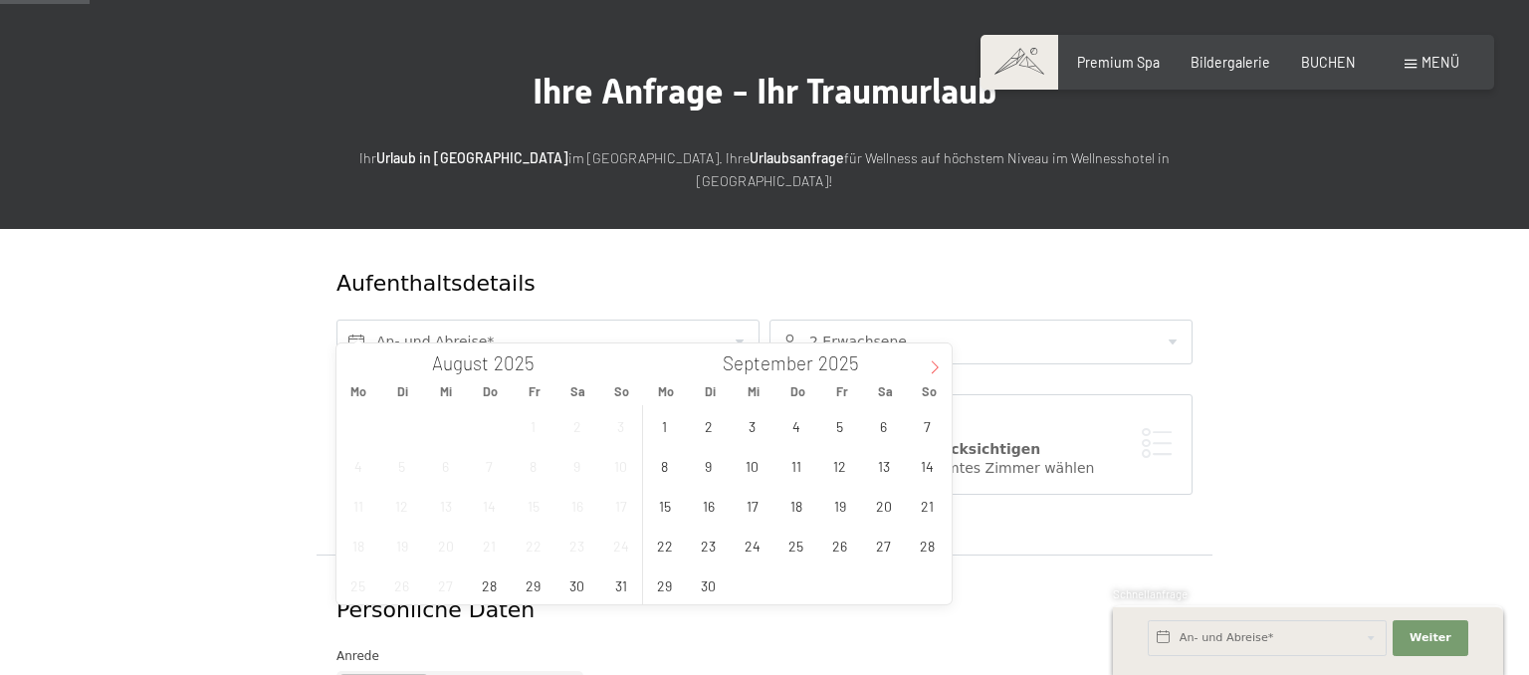
click at [933, 372] on icon at bounding box center [935, 366] width 7 height 13
click at [659, 500] on span "13" at bounding box center [664, 505] width 39 height 39
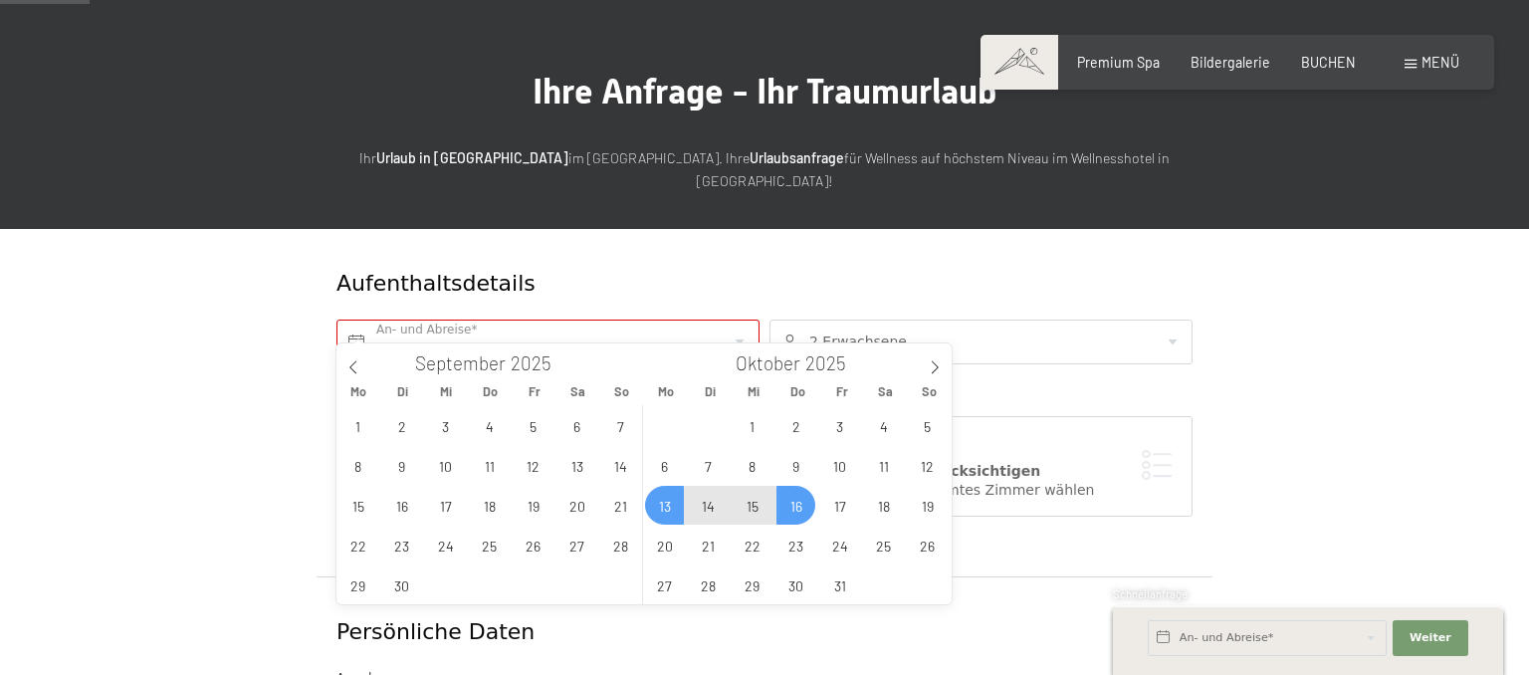
click at [793, 500] on span "16" at bounding box center [796, 505] width 39 height 39
type input "Mo. 13.10.2025 - Do. 16.10.2025"
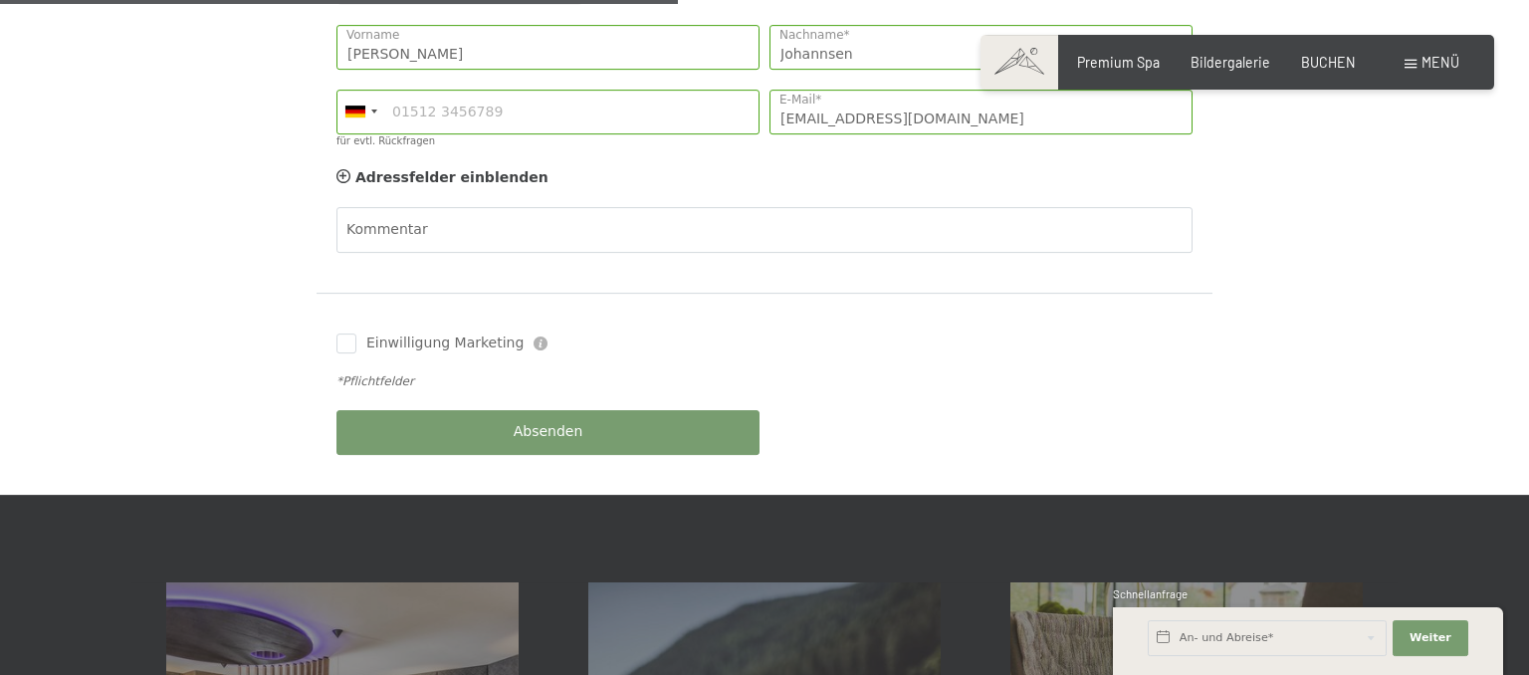
scroll to position [840, 0]
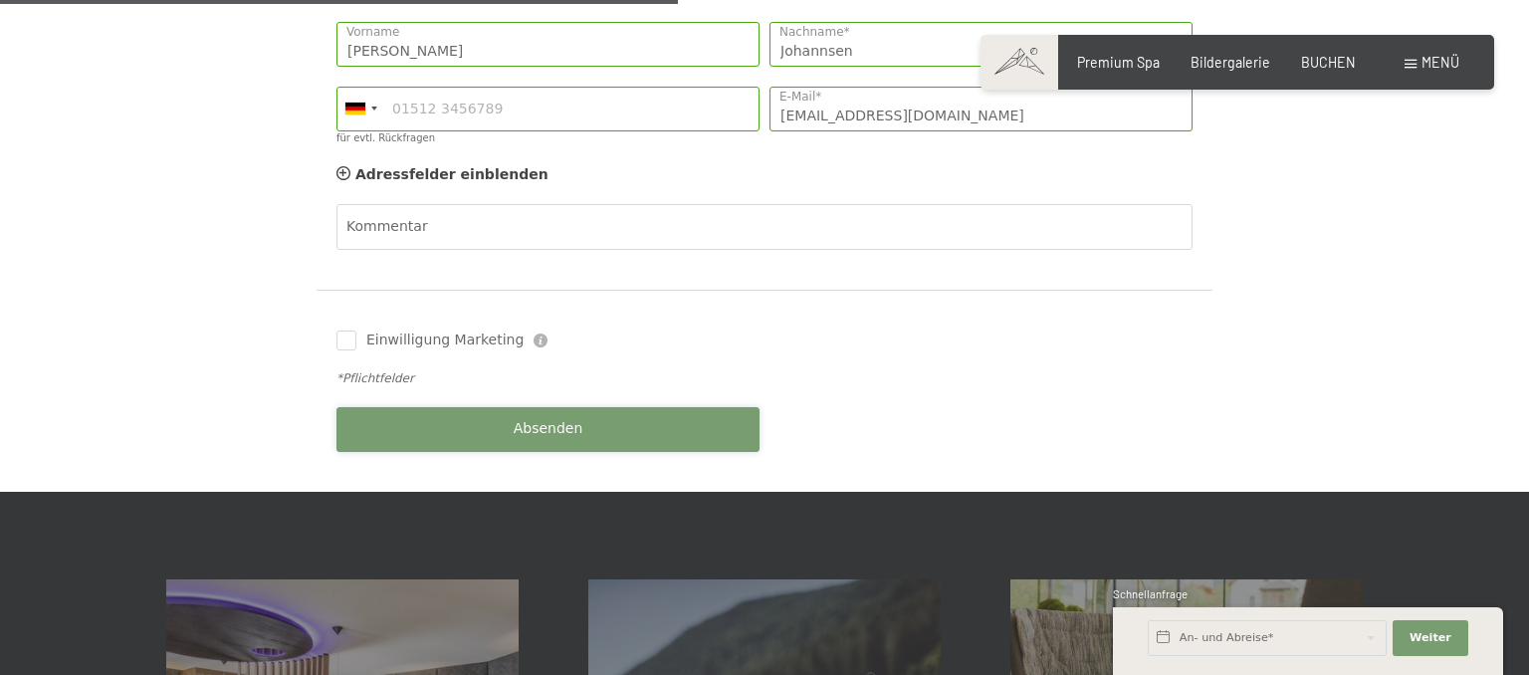
click at [552, 416] on button "Absenden" at bounding box center [547, 429] width 423 height 45
